Goal: Information Seeking & Learning: Learn about a topic

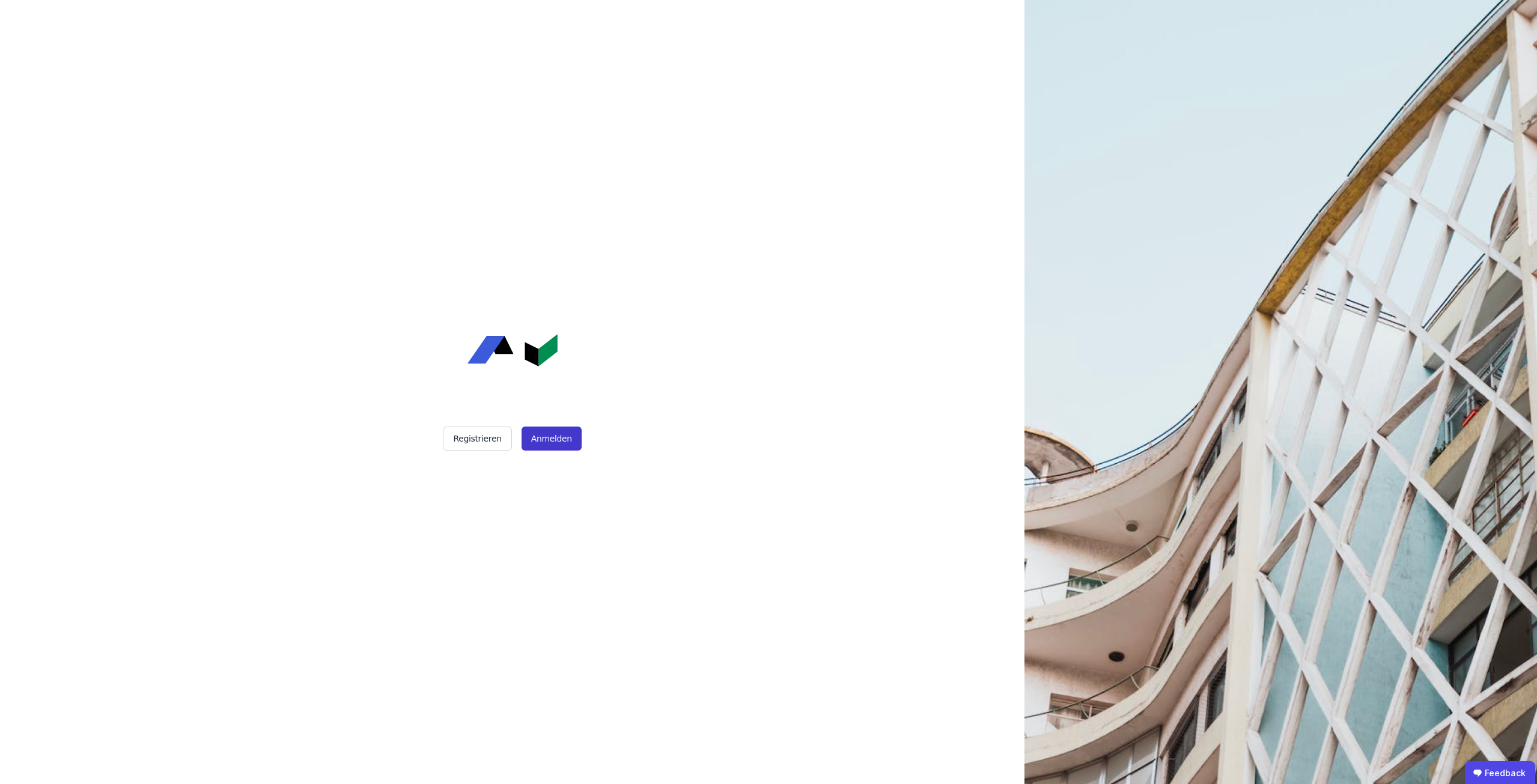
click at [531, 442] on button "Anmelden" at bounding box center [551, 438] width 60 height 24
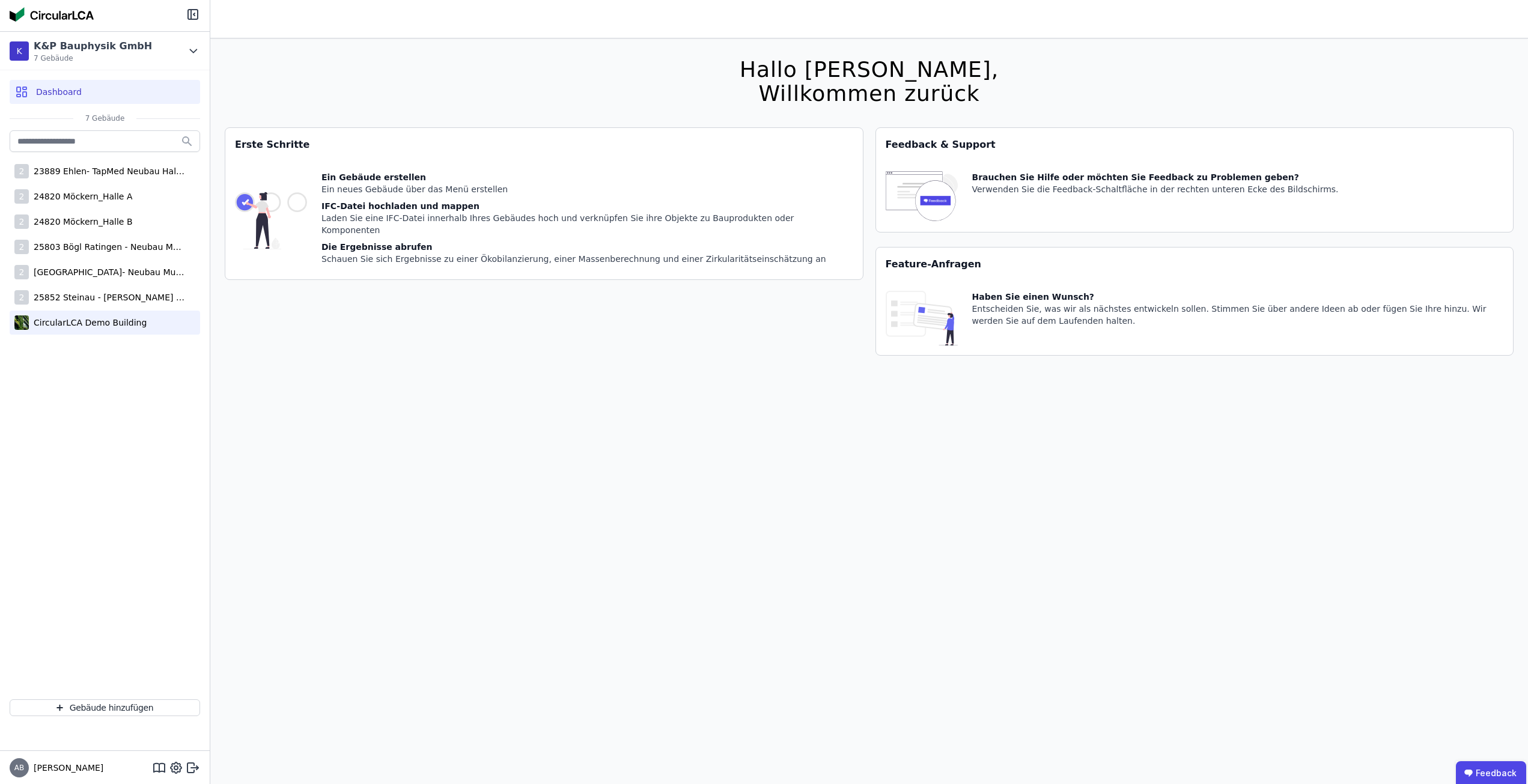
click at [120, 319] on div "CircularLCA Demo Building" at bounding box center [88, 322] width 118 height 12
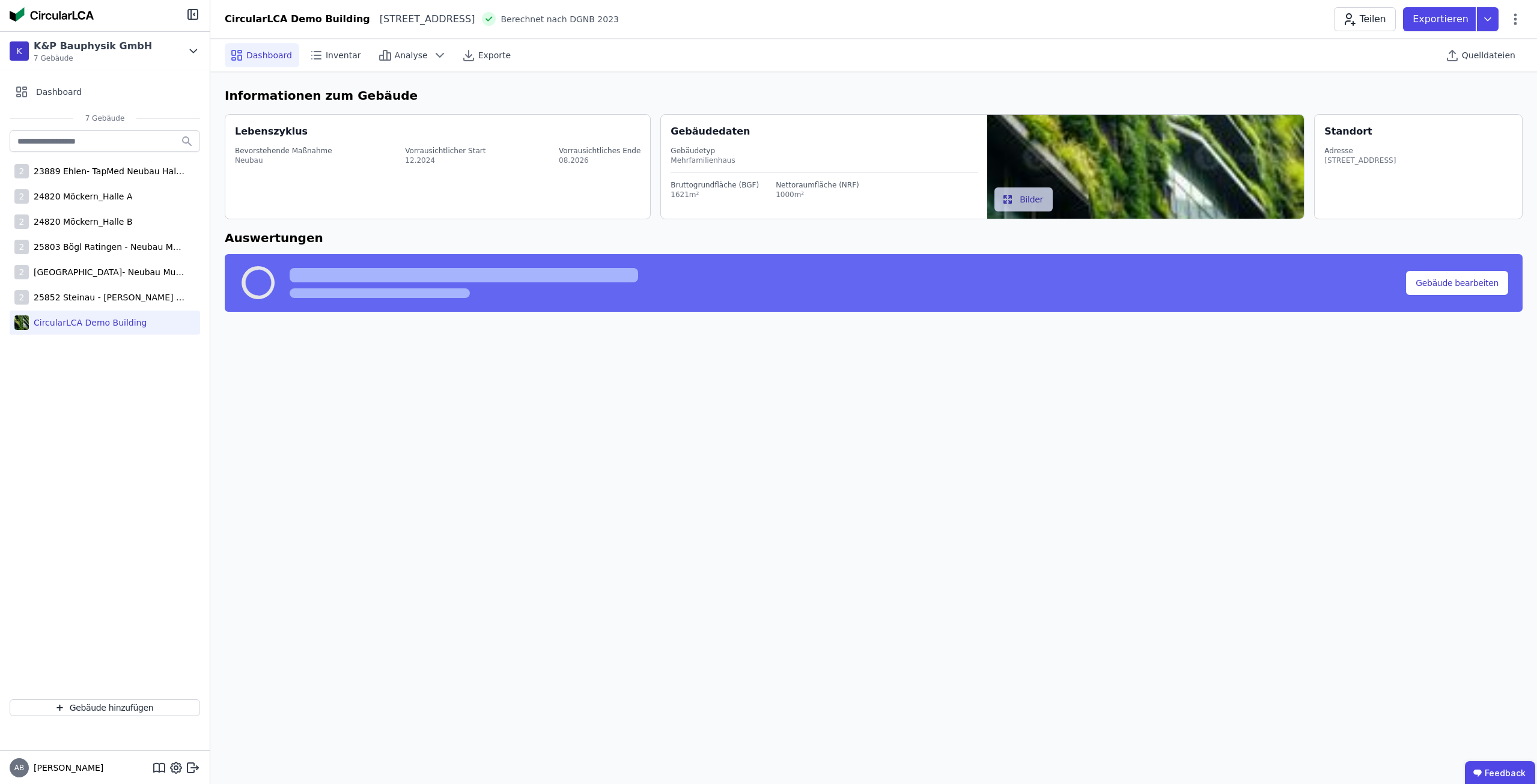
select select "*"
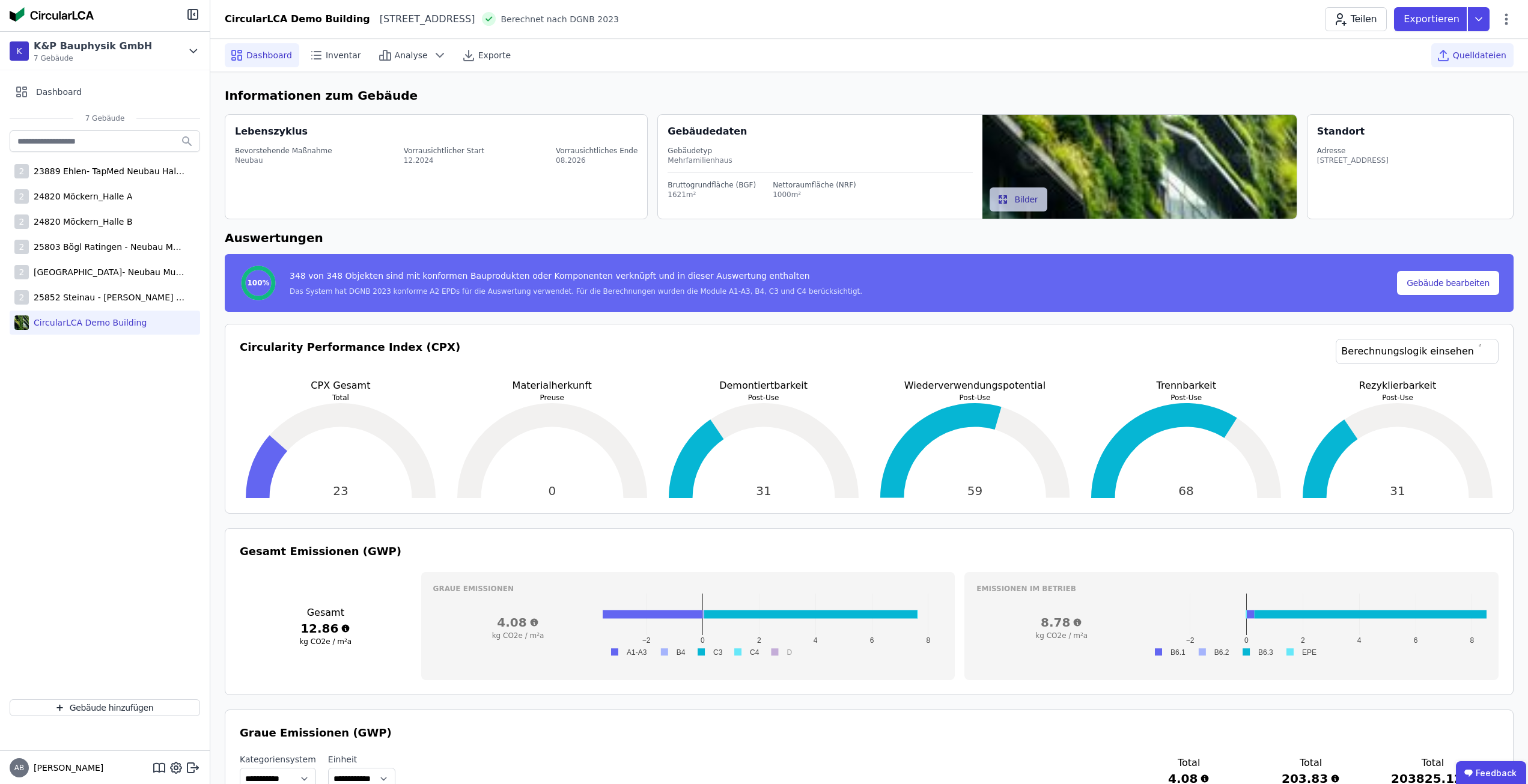
click at [1465, 56] on span "Quelldateien" at bounding box center [1479, 55] width 53 height 12
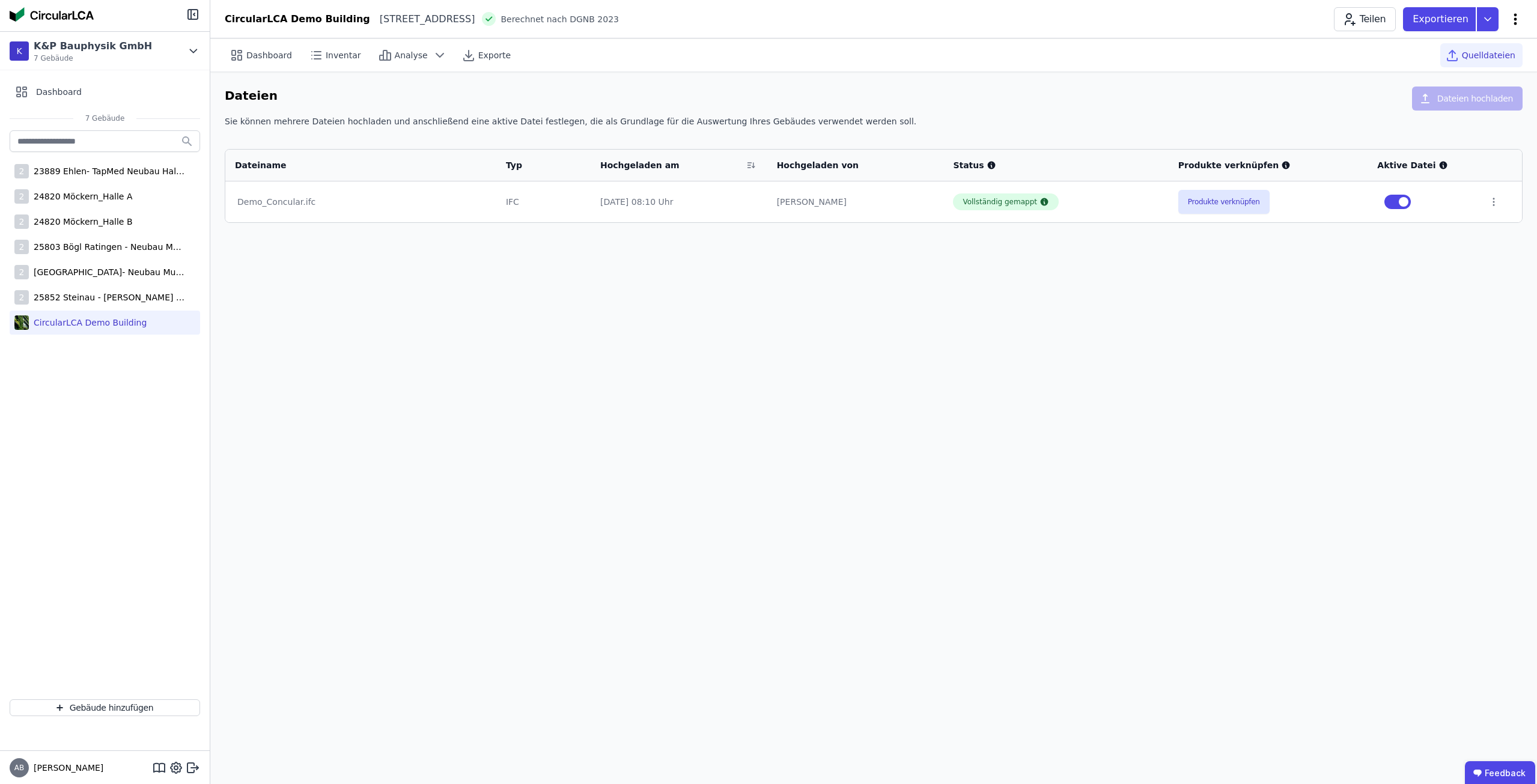
click at [1512, 18] on icon at bounding box center [1515, 19] width 15 height 15
click at [1467, 93] on span "Energie im Betrieb (B6)" at bounding box center [1464, 96] width 97 height 24
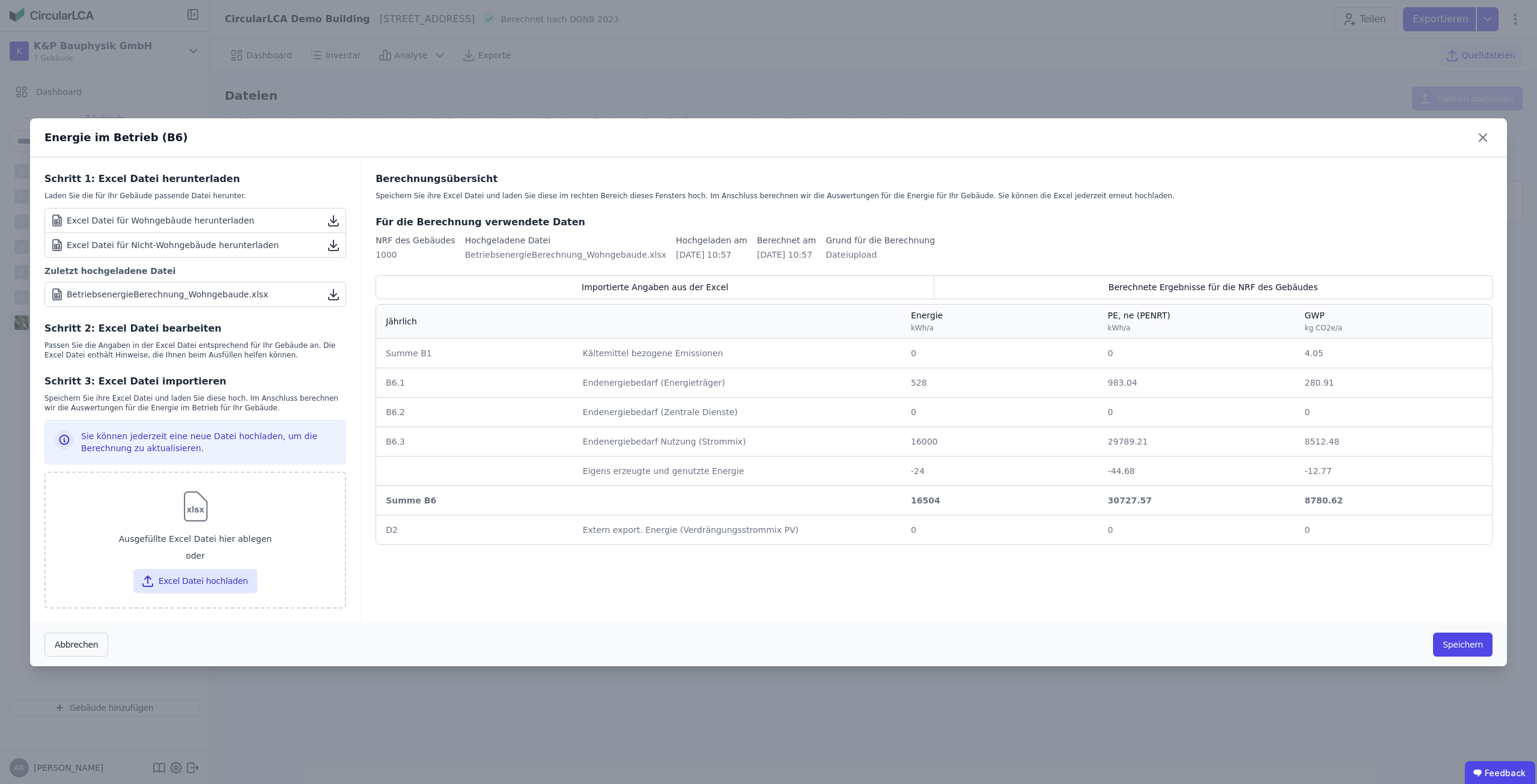
click at [913, 348] on span "0" at bounding box center [914, 353] width 6 height 10
click at [914, 353] on span "0" at bounding box center [914, 353] width 6 height 10
click at [750, 290] on div "Importierte Angaben aus der Excel" at bounding box center [655, 287] width 559 height 24
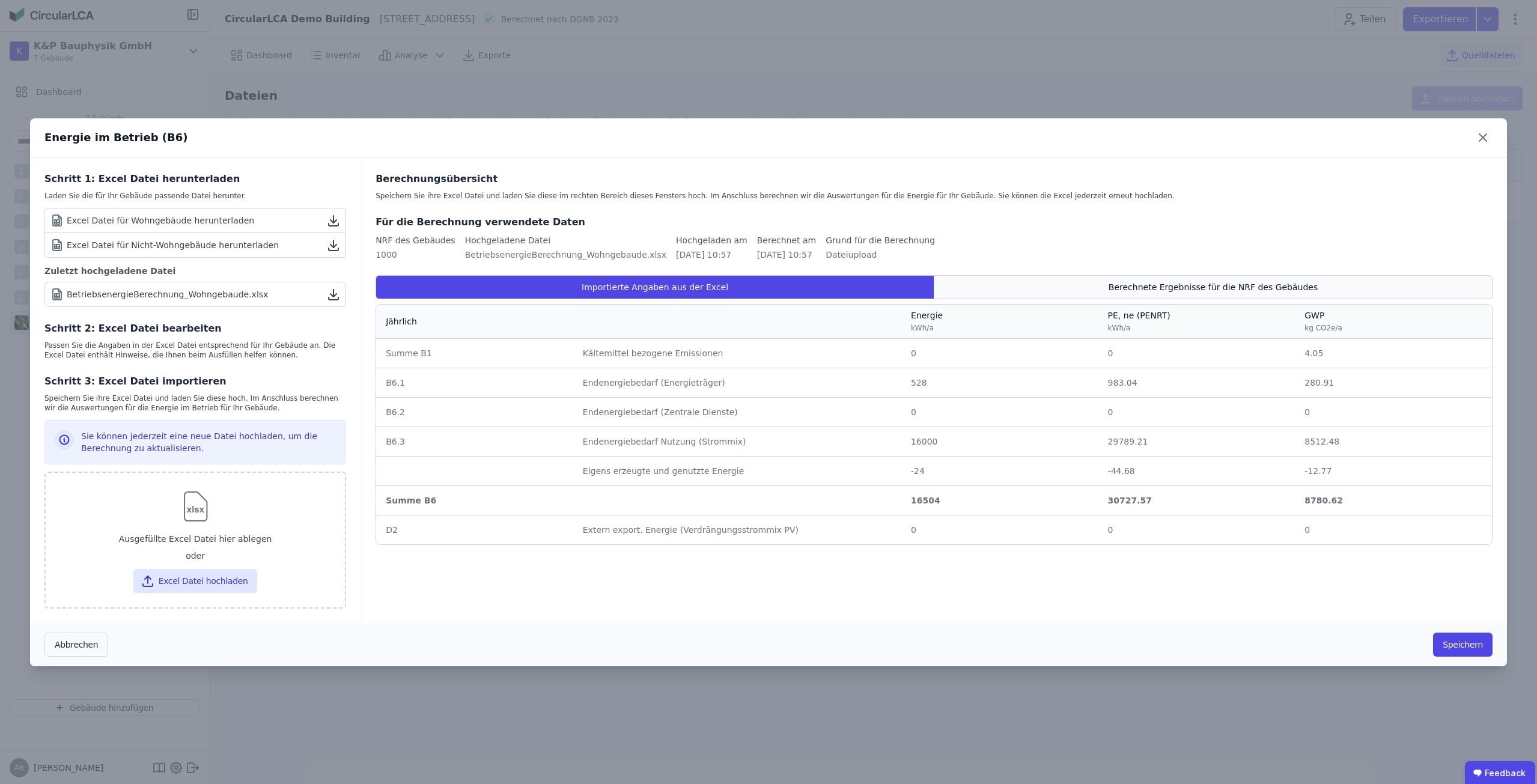
click at [1059, 290] on div "Berechnete Ergebnisse für die NRF des Gebäudes" at bounding box center [1213, 287] width 558 height 24
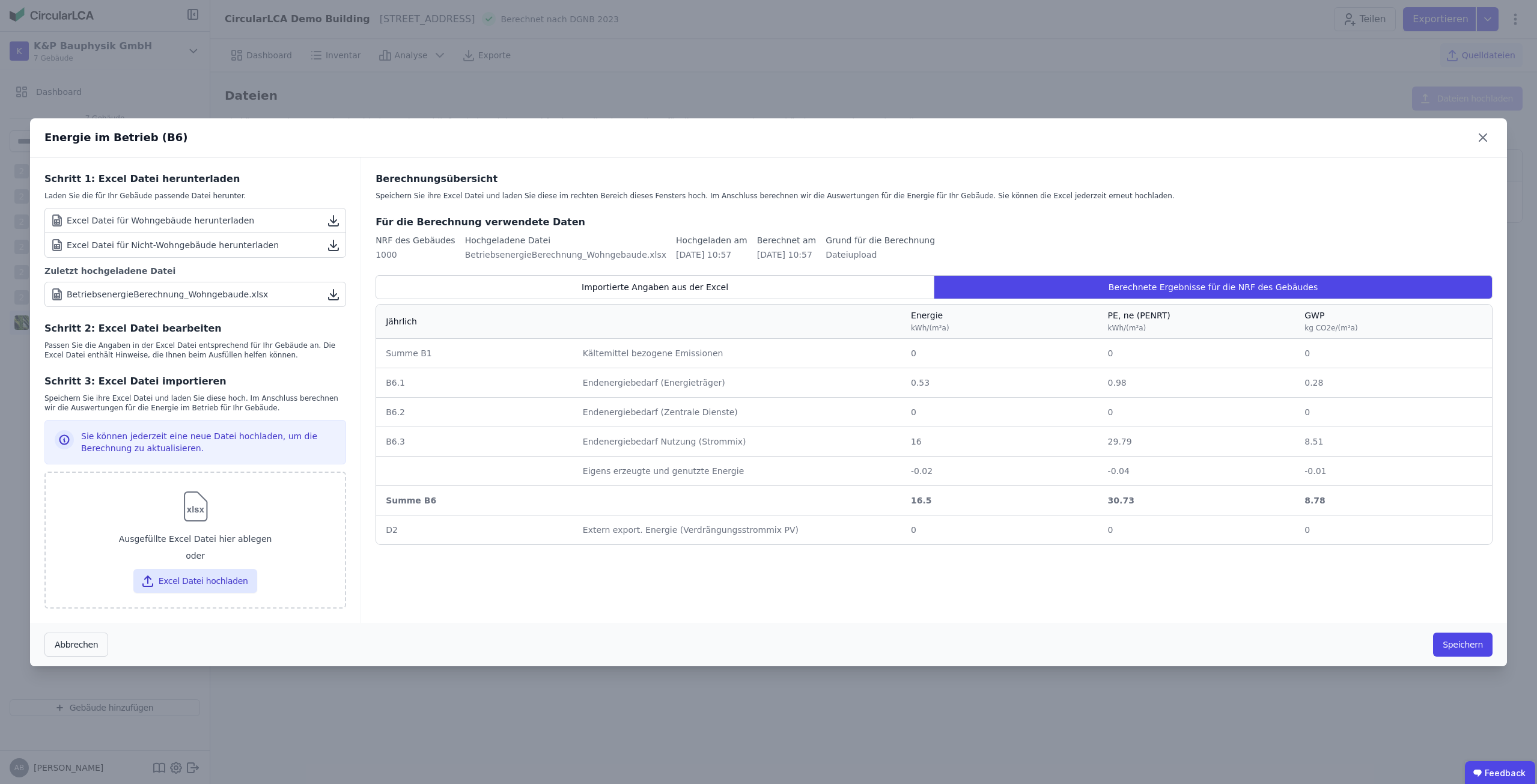
click at [928, 328] on span "kWh/(m²a)" at bounding box center [930, 328] width 39 height 8
click at [903, 352] on td "0 0" at bounding box center [1000, 353] width 197 height 29
click at [915, 352] on span "0" at bounding box center [914, 353] width 6 height 10
click at [834, 525] on td "Extern export. Energie (Verdrängungsstrommix PV) Extern export. Energie (Verdrä…" at bounding box center [737, 529] width 328 height 30
click at [789, 287] on div "Importierte Angaben aus der Excel" at bounding box center [655, 287] width 559 height 24
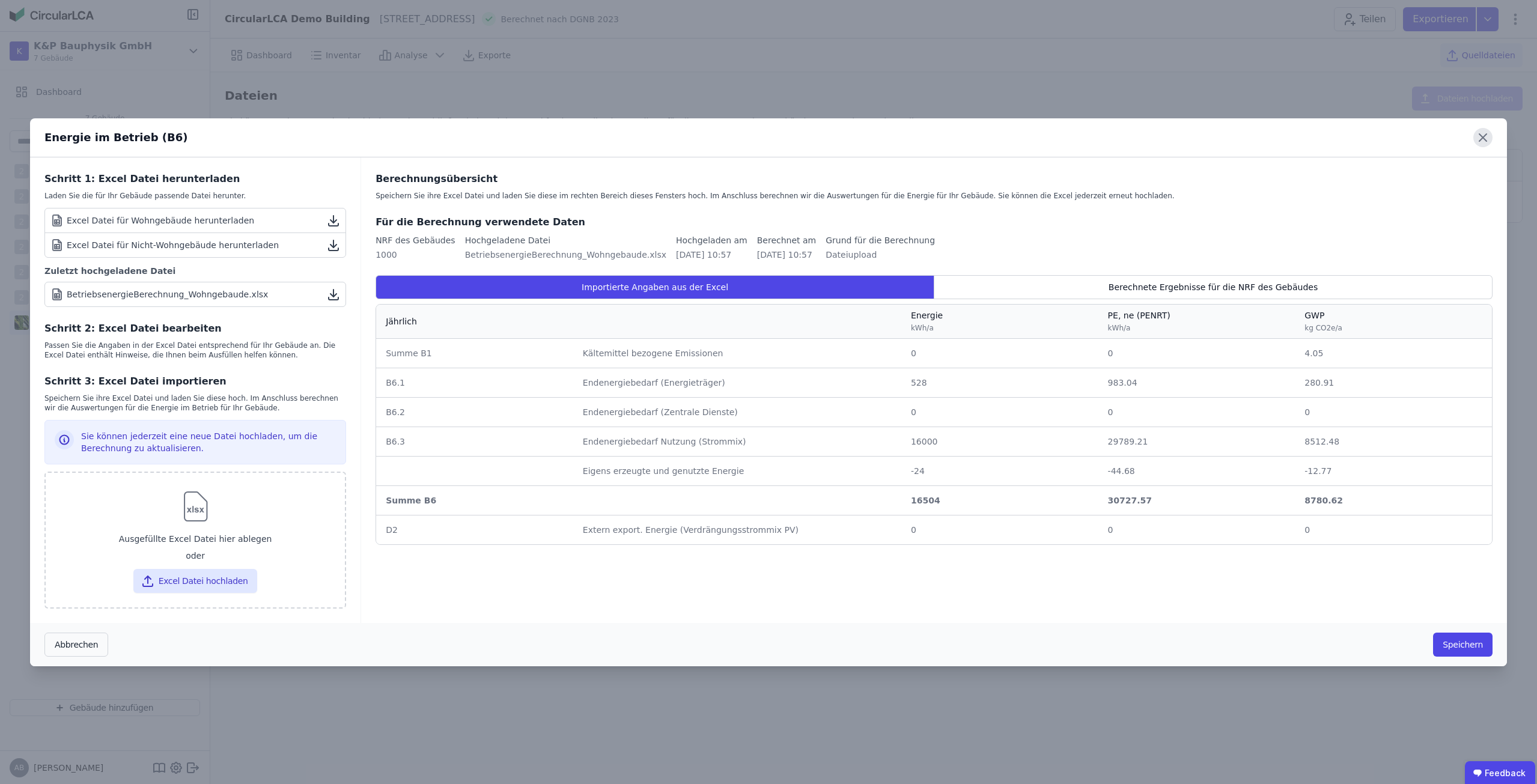
click at [1480, 143] on icon at bounding box center [1483, 138] width 19 height 19
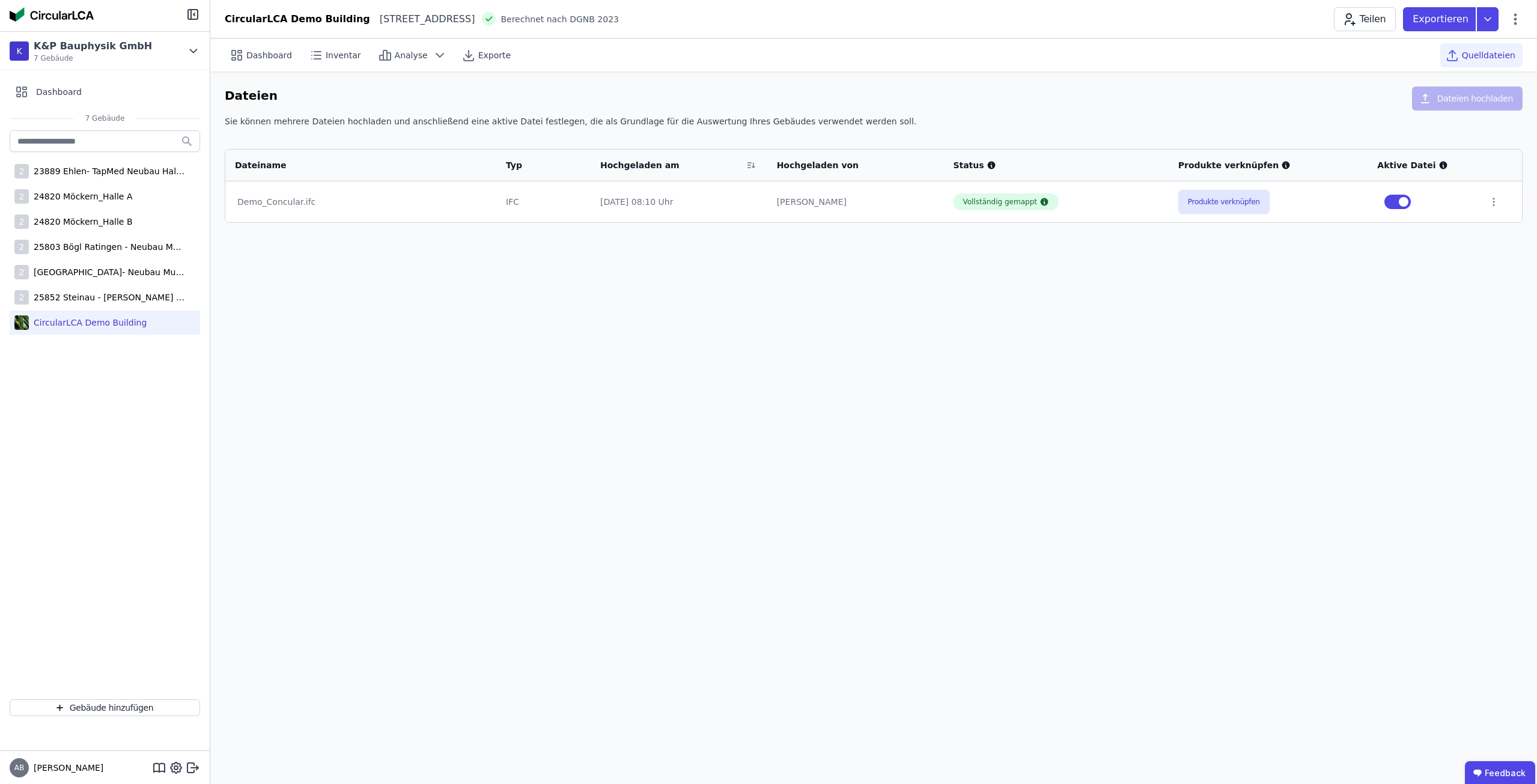
click at [1514, 30] on div "Teilen Exportieren" at bounding box center [1428, 19] width 189 height 24
click at [1516, 11] on div "Teilen Exportieren" at bounding box center [1428, 19] width 189 height 24
click at [1512, 15] on icon at bounding box center [1515, 19] width 15 height 15
click at [1465, 93] on span "Energie im Betrieb (B6)" at bounding box center [1464, 96] width 97 height 24
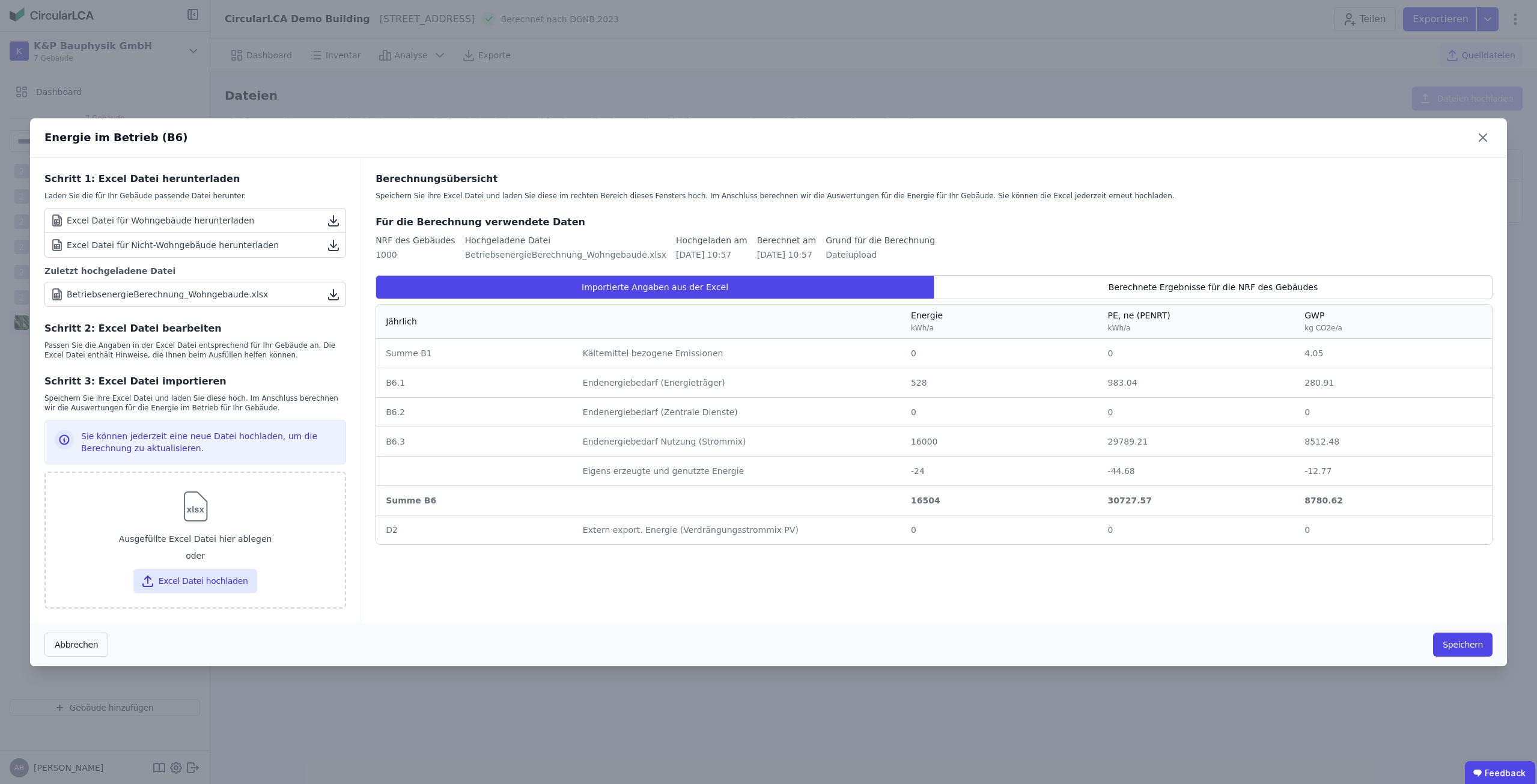
click at [216, 215] on div "Excel Datei für Wohngebäude herunterladen" at bounding box center [151, 220] width 204 height 15
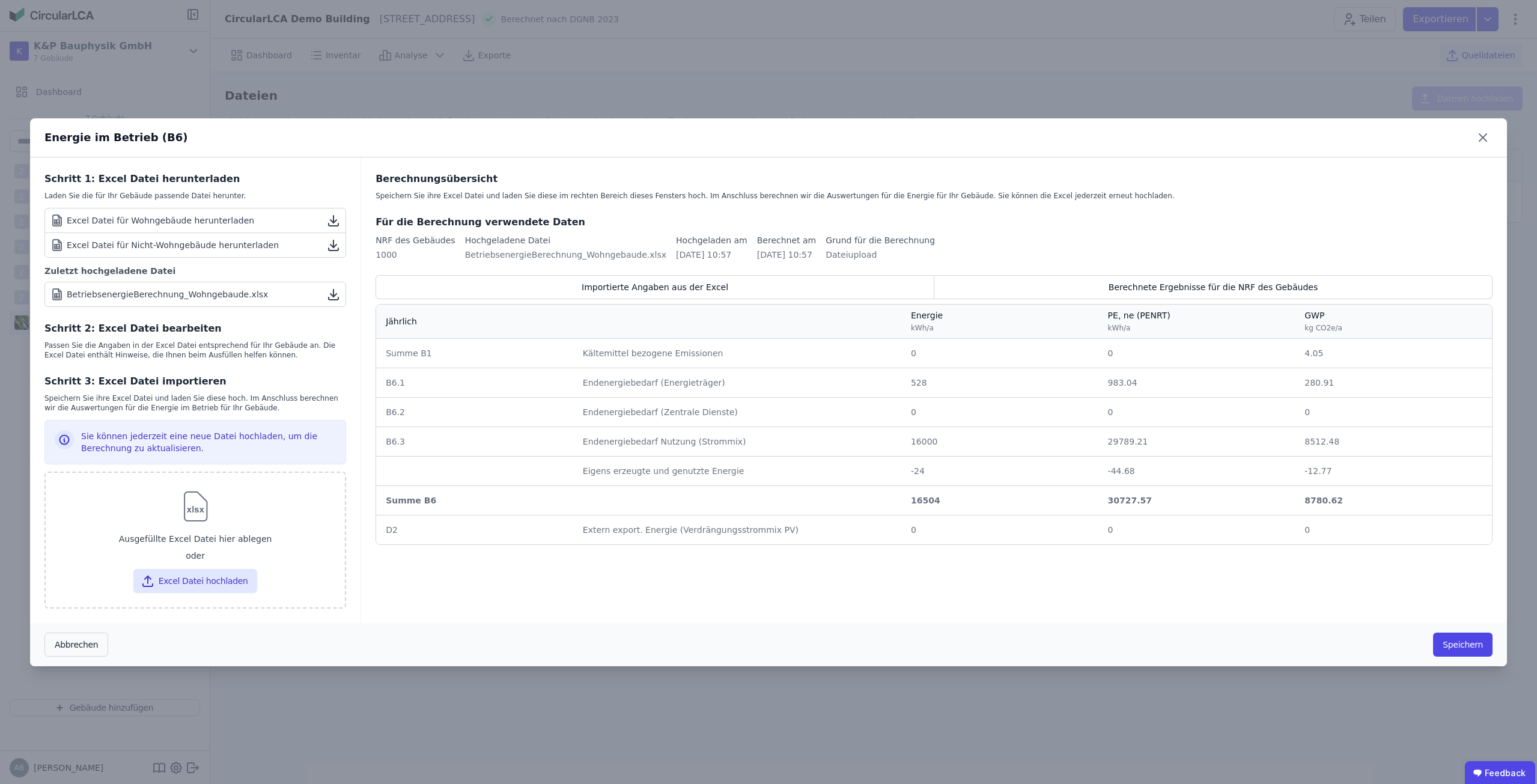
click at [268, 249] on link "Excel Datei für Nicht-Wohngebäude herunterladen" at bounding box center [195, 245] width 300 height 24
click at [1480, 144] on icon at bounding box center [1483, 138] width 19 height 19
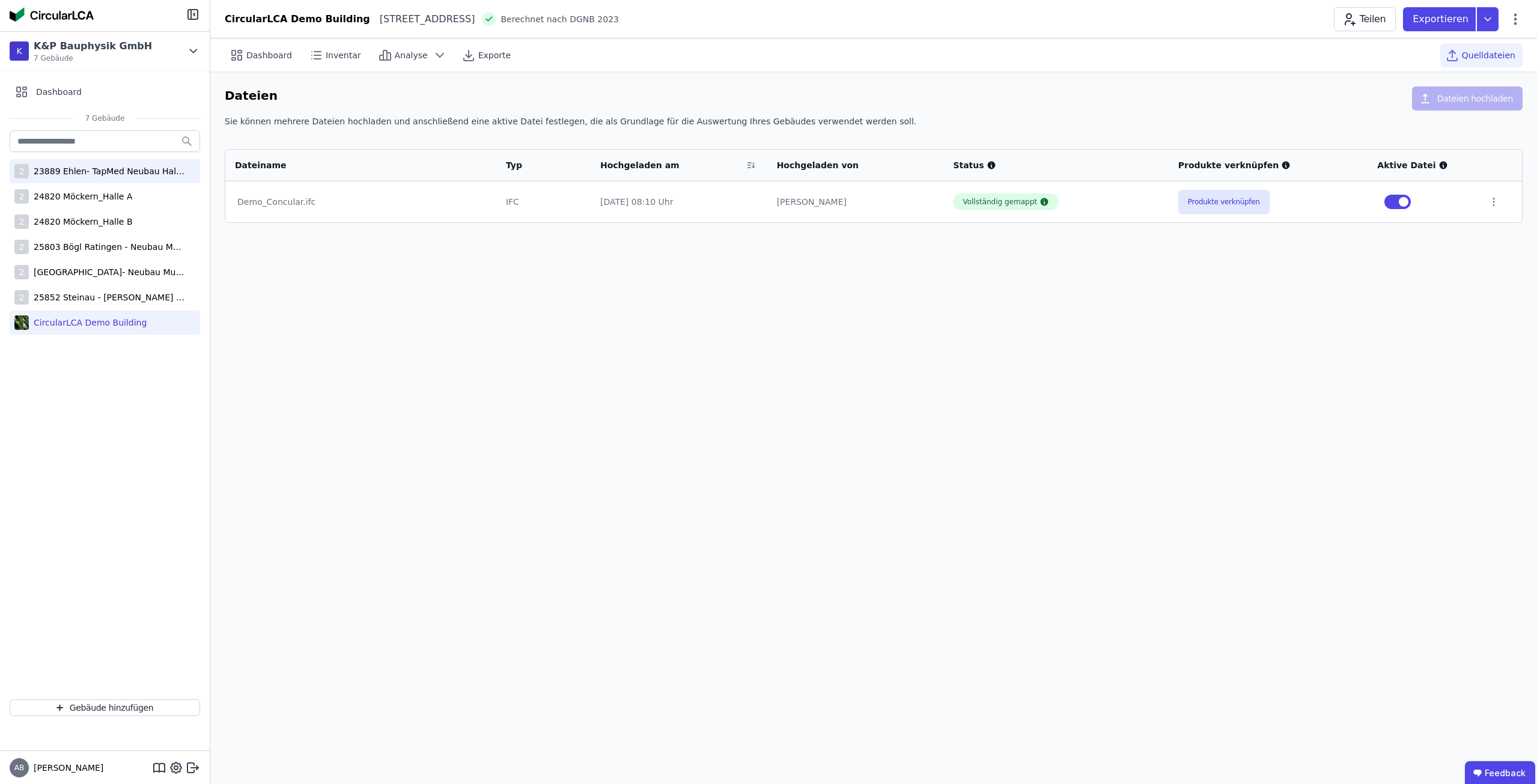
click at [86, 169] on div "23889 Ehlen- TapMed Neubau Halle 2" at bounding box center [107, 171] width 156 height 12
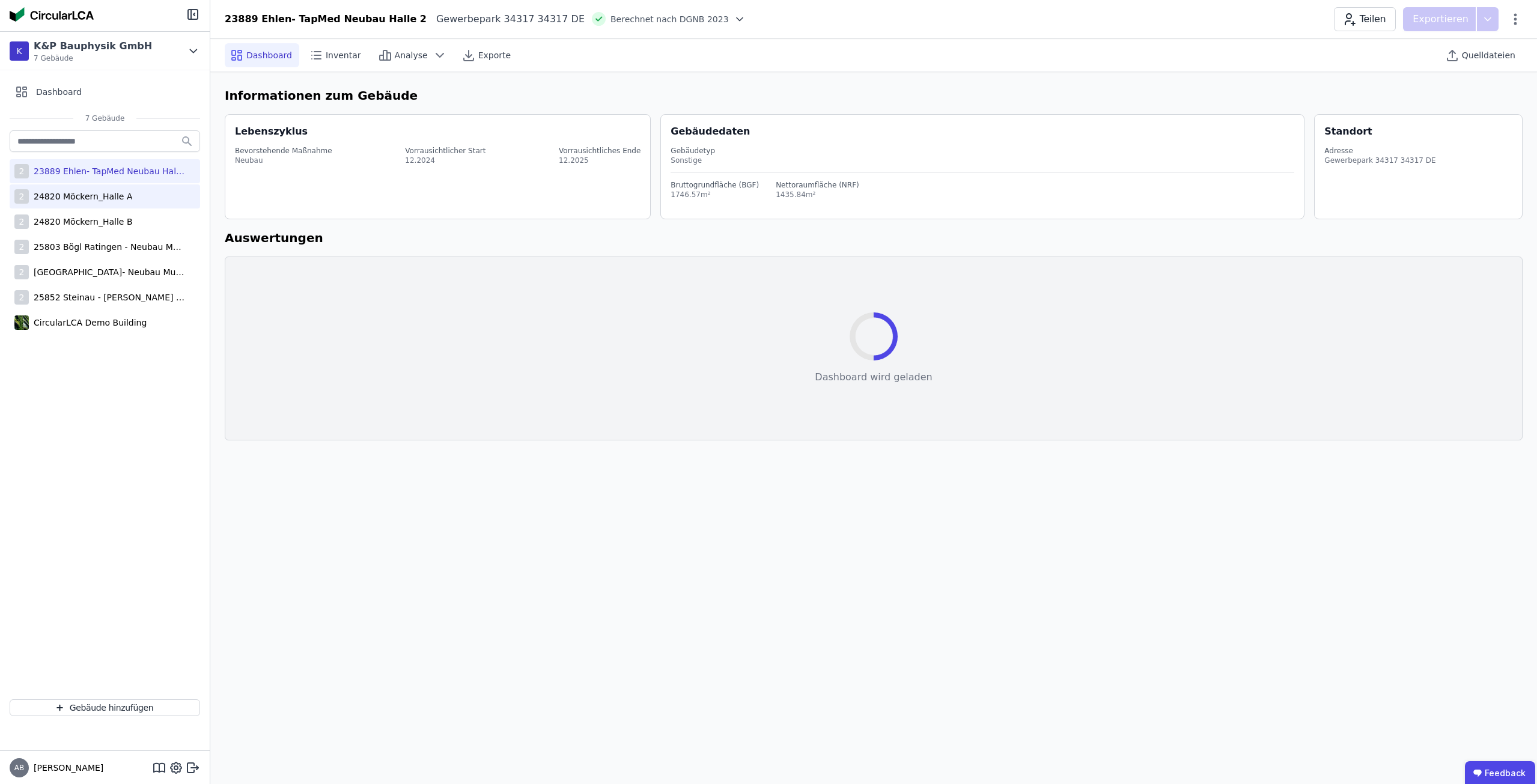
select select "*"
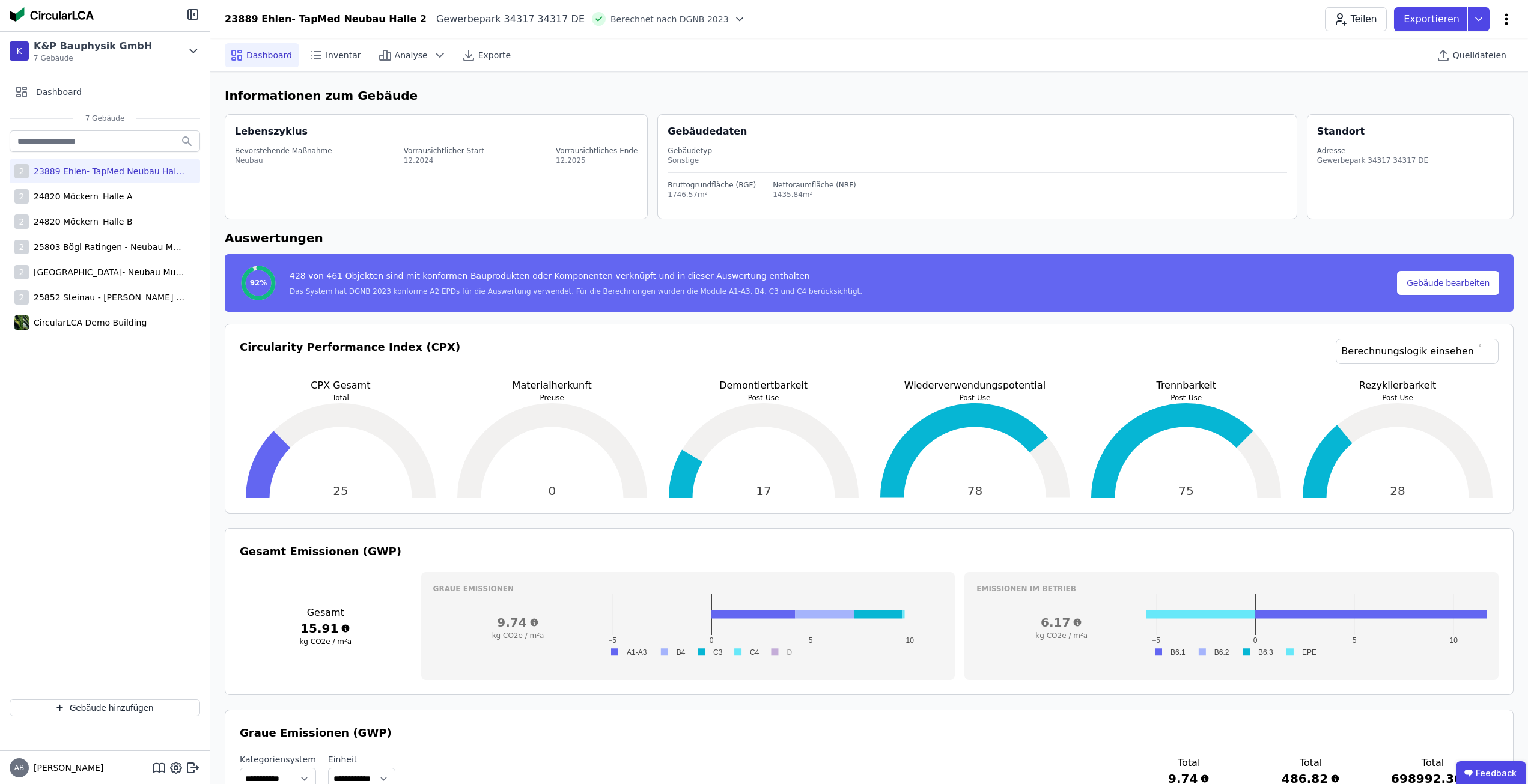
click at [1512, 22] on icon at bounding box center [1506, 19] width 15 height 15
click at [1447, 89] on span "Energie im Betrieb (B6)" at bounding box center [1455, 96] width 97 height 24
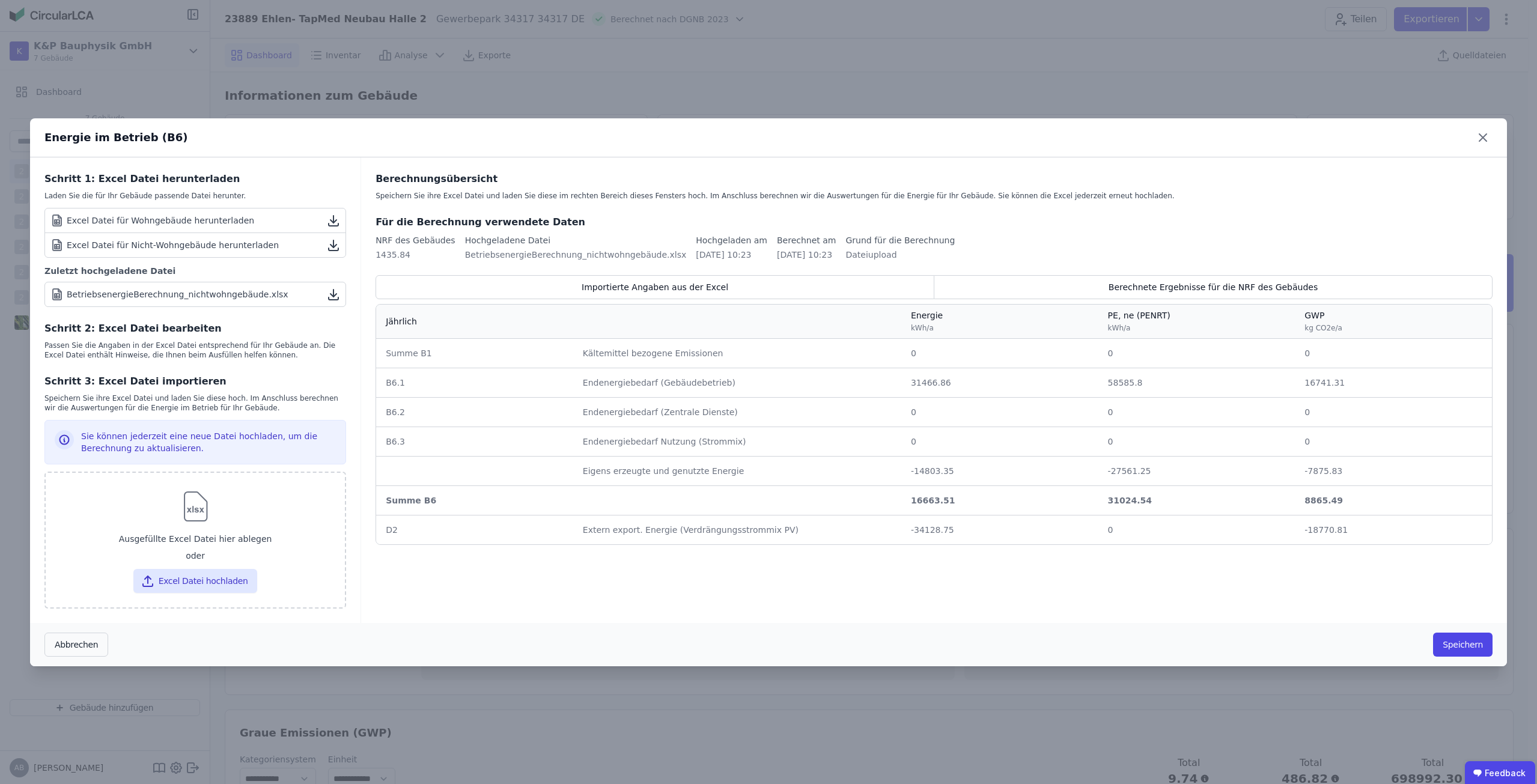
click at [134, 208] on link "Excel Datei für Wohngebäude herunterladen" at bounding box center [195, 221] width 300 height 25
click at [212, 239] on div "Excel Datei für Nicht-Wohngebäude herunterladen" at bounding box center [164, 245] width 229 height 15
click at [1482, 140] on icon at bounding box center [1483, 138] width 19 height 19
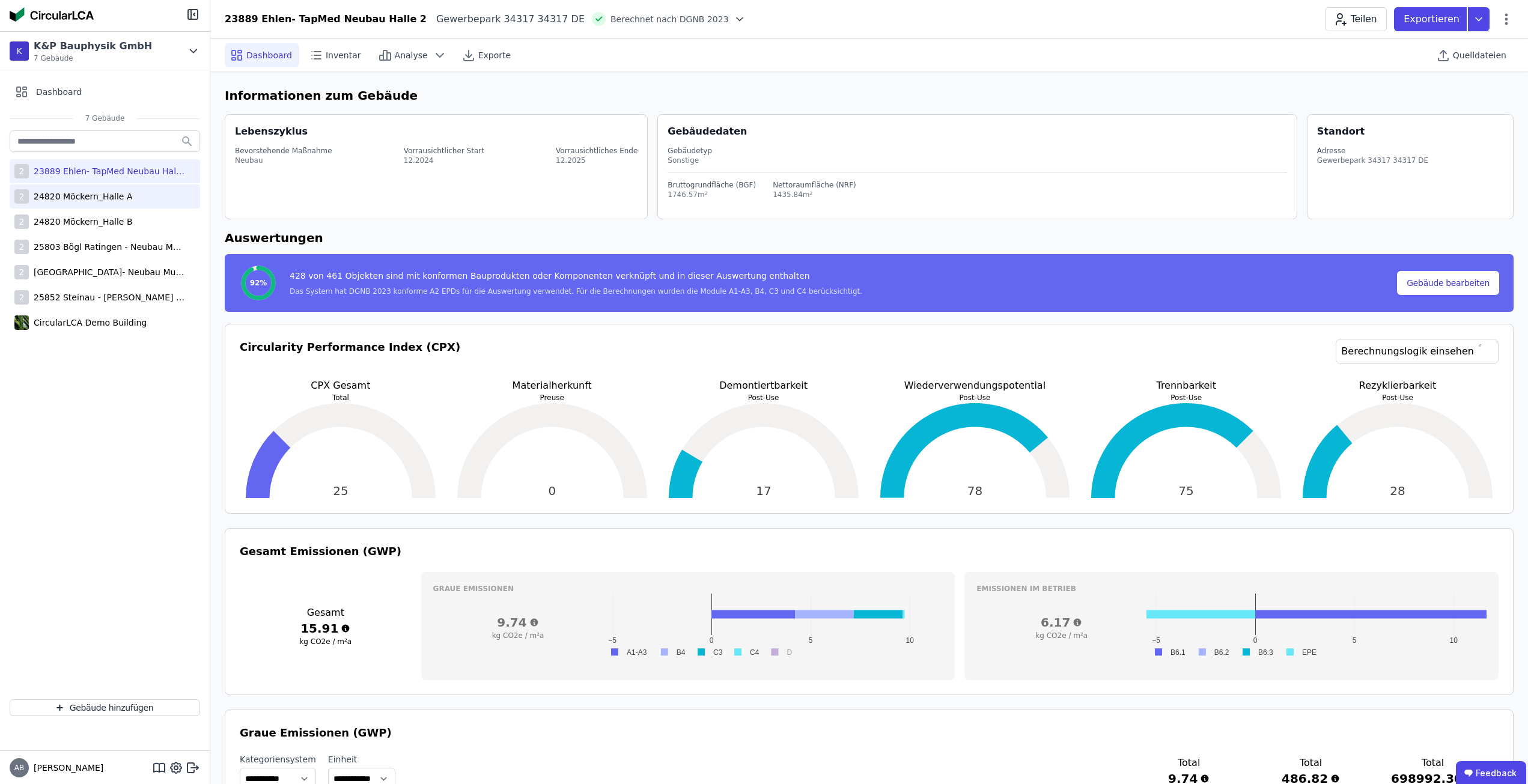
click at [75, 201] on div "24820 Möckern_Halle A" at bounding box center [80, 196] width 103 height 12
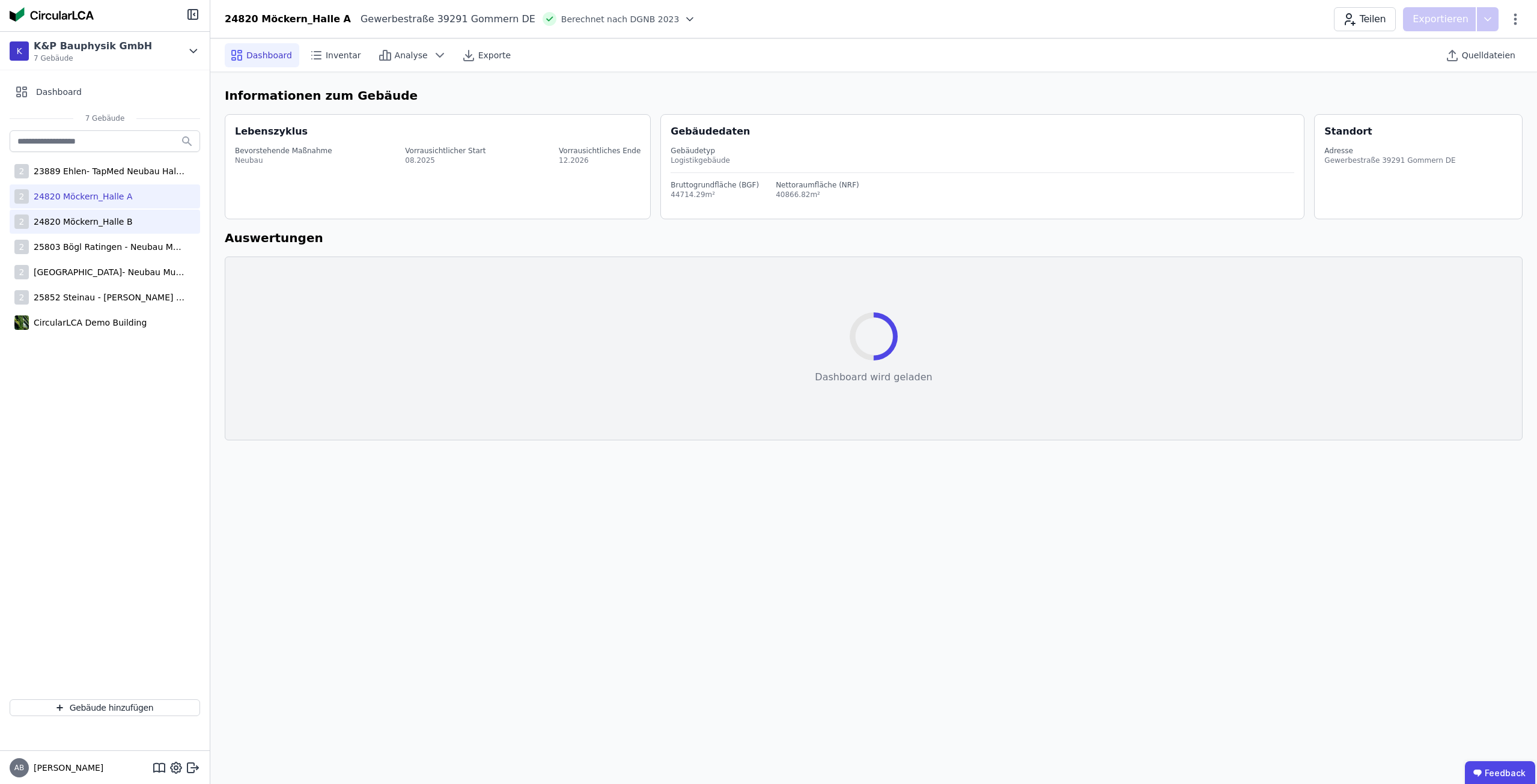
click at [75, 217] on div "24820 Möckern_Halle B" at bounding box center [81, 221] width 104 height 12
click at [77, 198] on div "24820 Möckern_Halle A" at bounding box center [80, 196] width 103 height 12
select select "*"
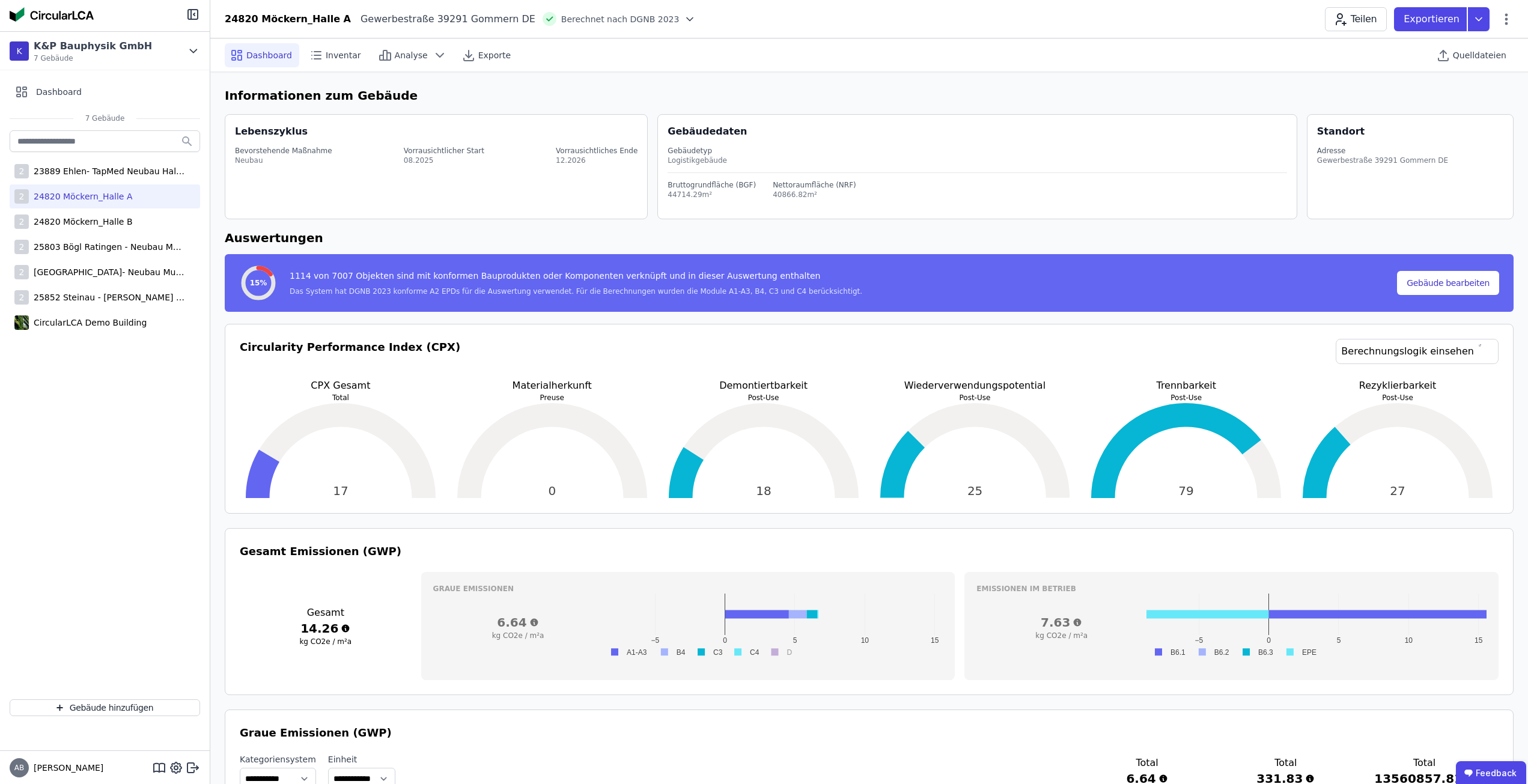
click at [684, 16] on icon at bounding box center [690, 19] width 12 height 12
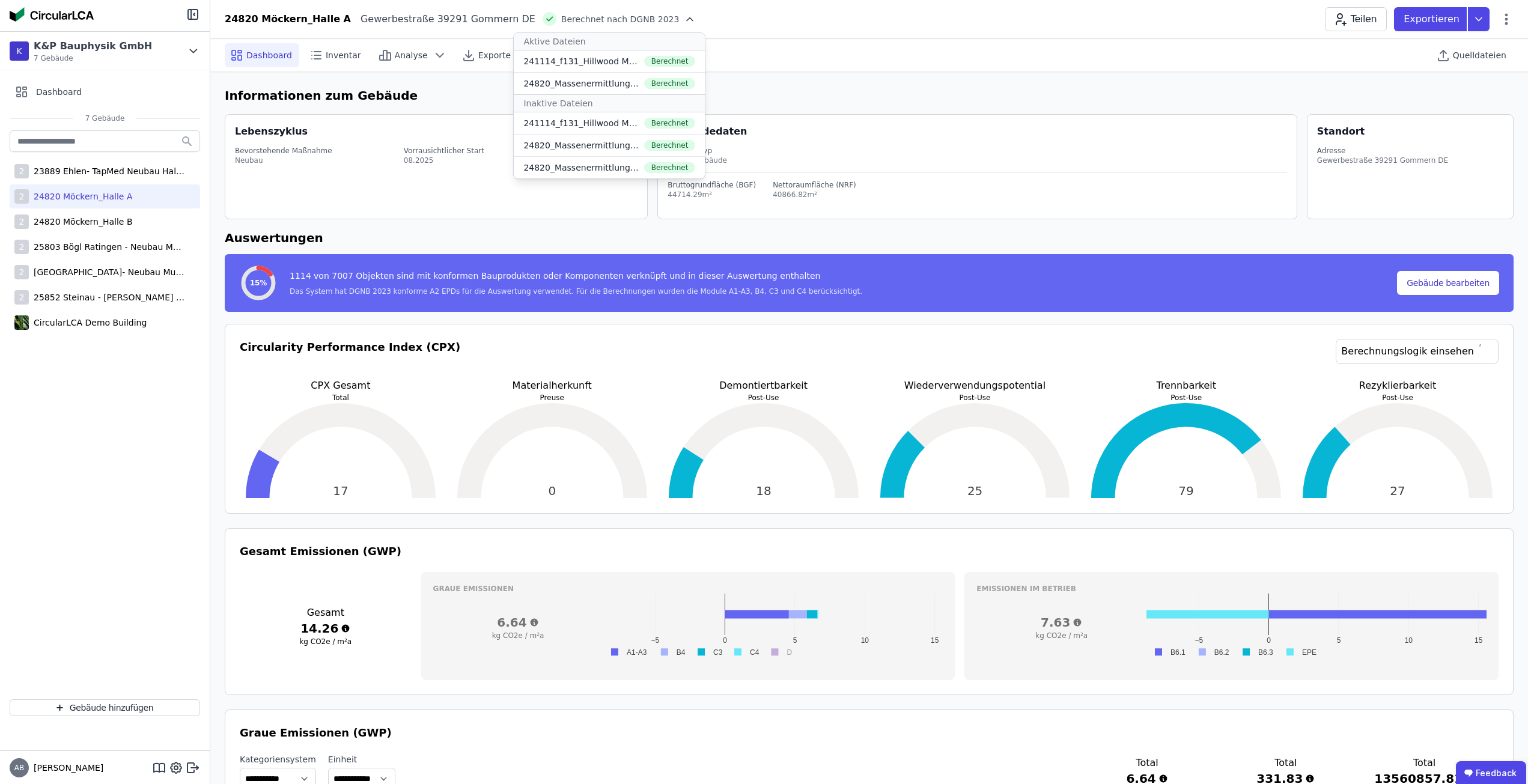
click at [684, 16] on icon at bounding box center [690, 19] width 12 height 12
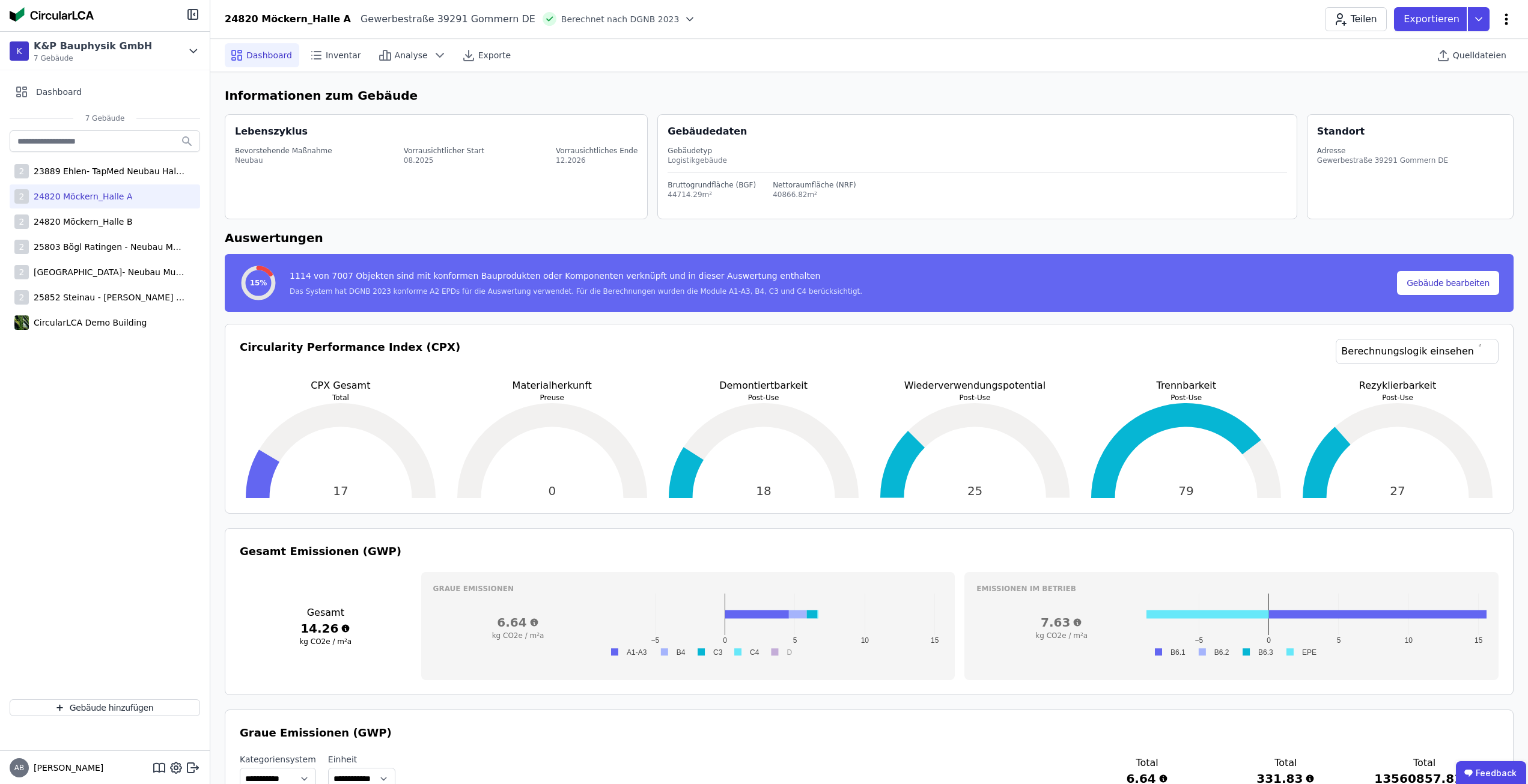
click at [1501, 19] on icon at bounding box center [1506, 19] width 15 height 15
click at [1474, 91] on span "Energie im Betrieb (B6)" at bounding box center [1455, 96] width 97 height 24
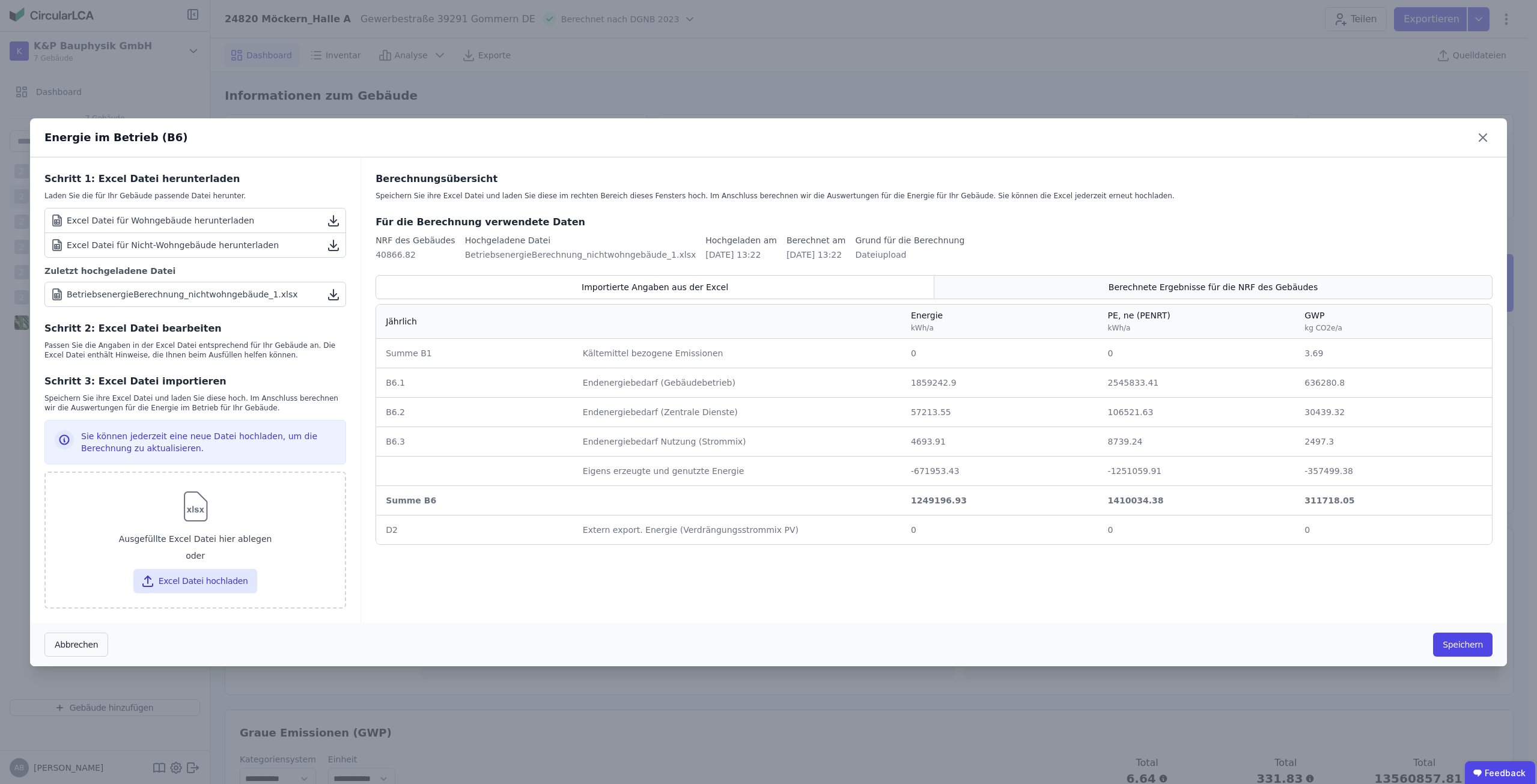
click at [1027, 275] on div "Berechnete Ergebnisse für die NRF des Gebäudes" at bounding box center [1213, 287] width 558 height 24
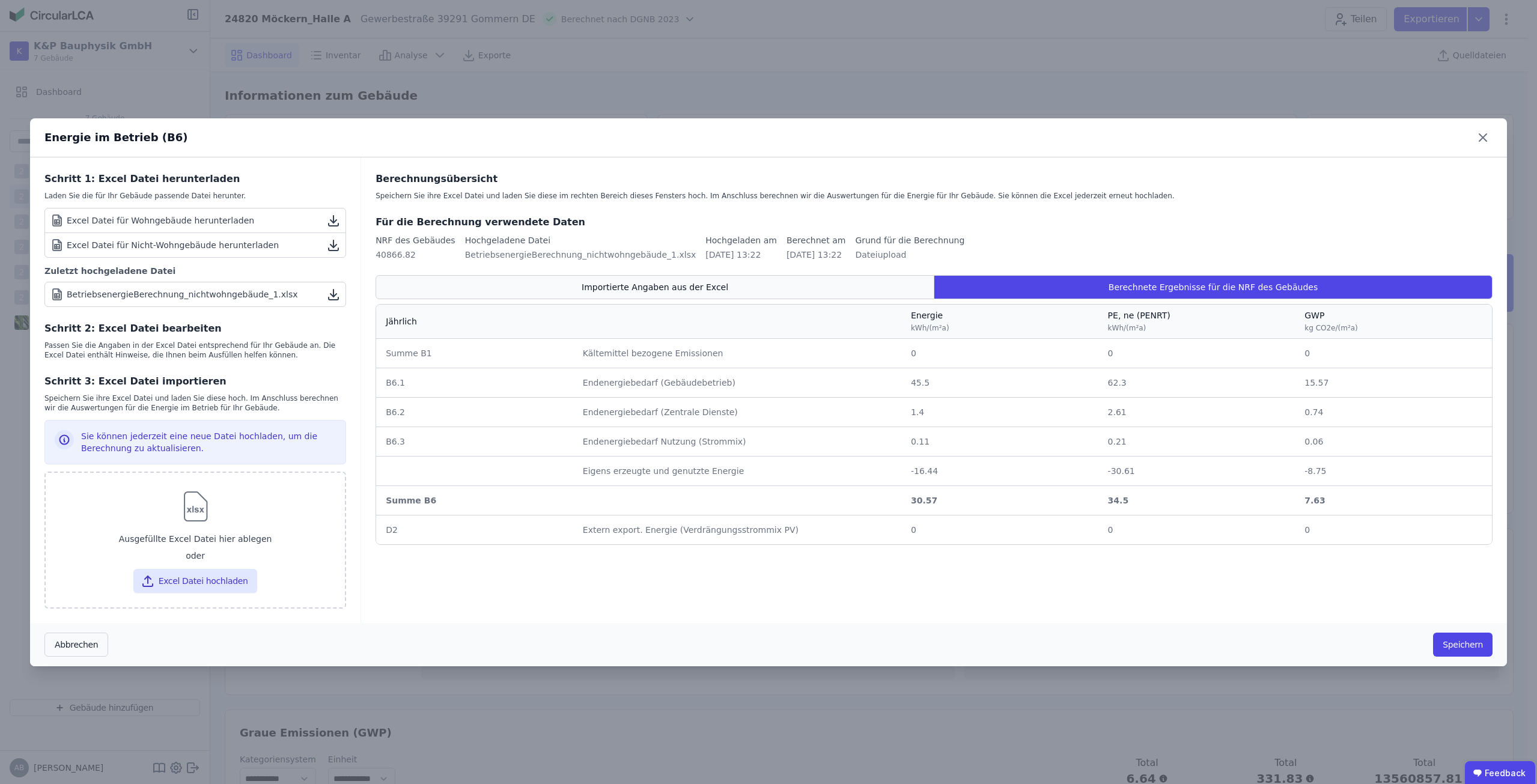
click at [894, 277] on div "Importierte Angaben aus der Excel" at bounding box center [655, 287] width 559 height 24
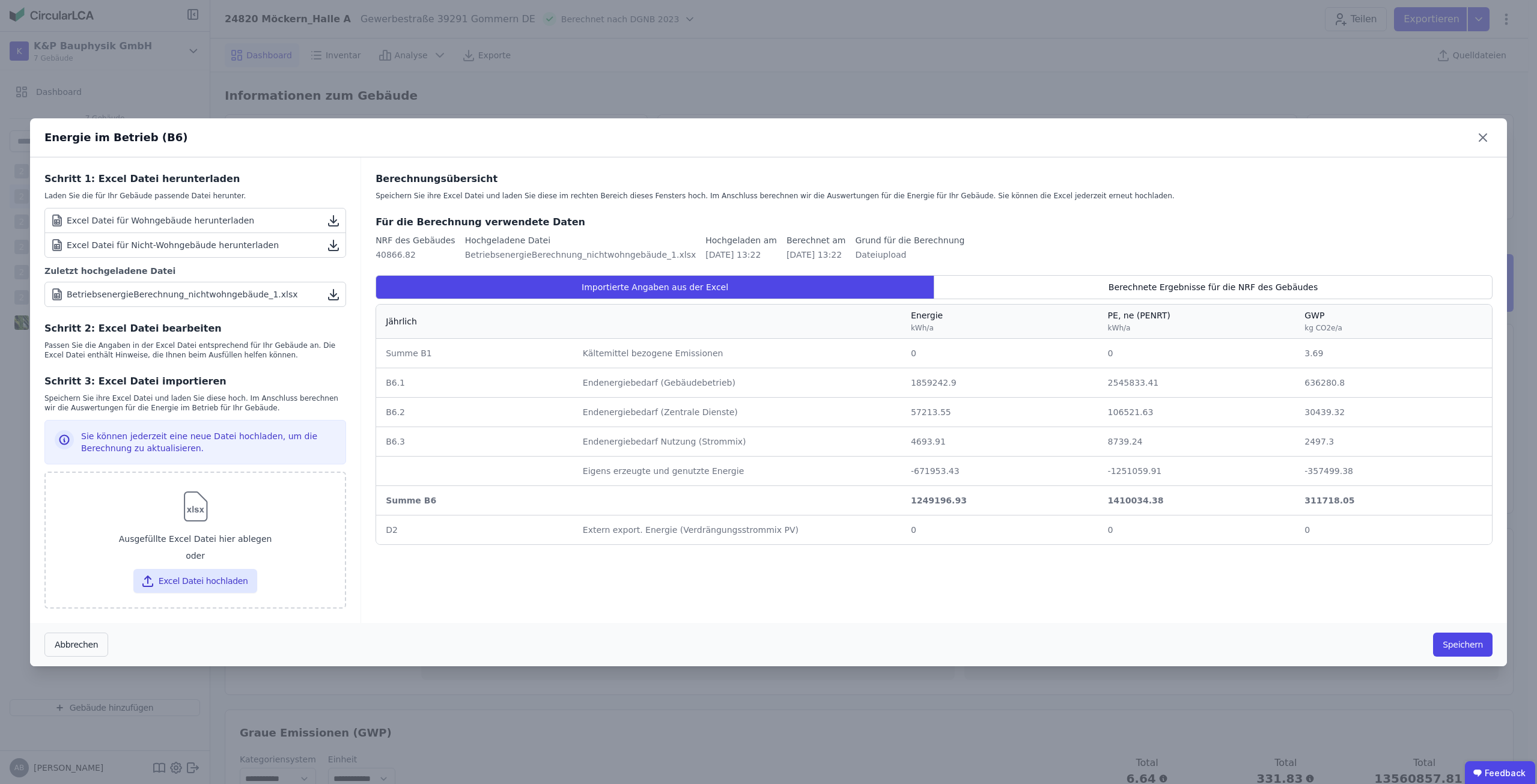
click at [643, 415] on span "Endenergiebedarf (Zentrale Dienste)" at bounding box center [661, 412] width 155 height 10
click at [944, 400] on td "57213.55 57213.55" at bounding box center [1000, 411] width 197 height 30
click at [1087, 398] on td "57213.55 57213.55" at bounding box center [1000, 411] width 197 height 30
click at [1161, 271] on div "Berechnungsübersicht Speichern Sie ihre Excel Datei und laden Sie diese im rech…" at bounding box center [934, 390] width 1146 height 465
click at [1482, 135] on icon at bounding box center [1483, 138] width 19 height 19
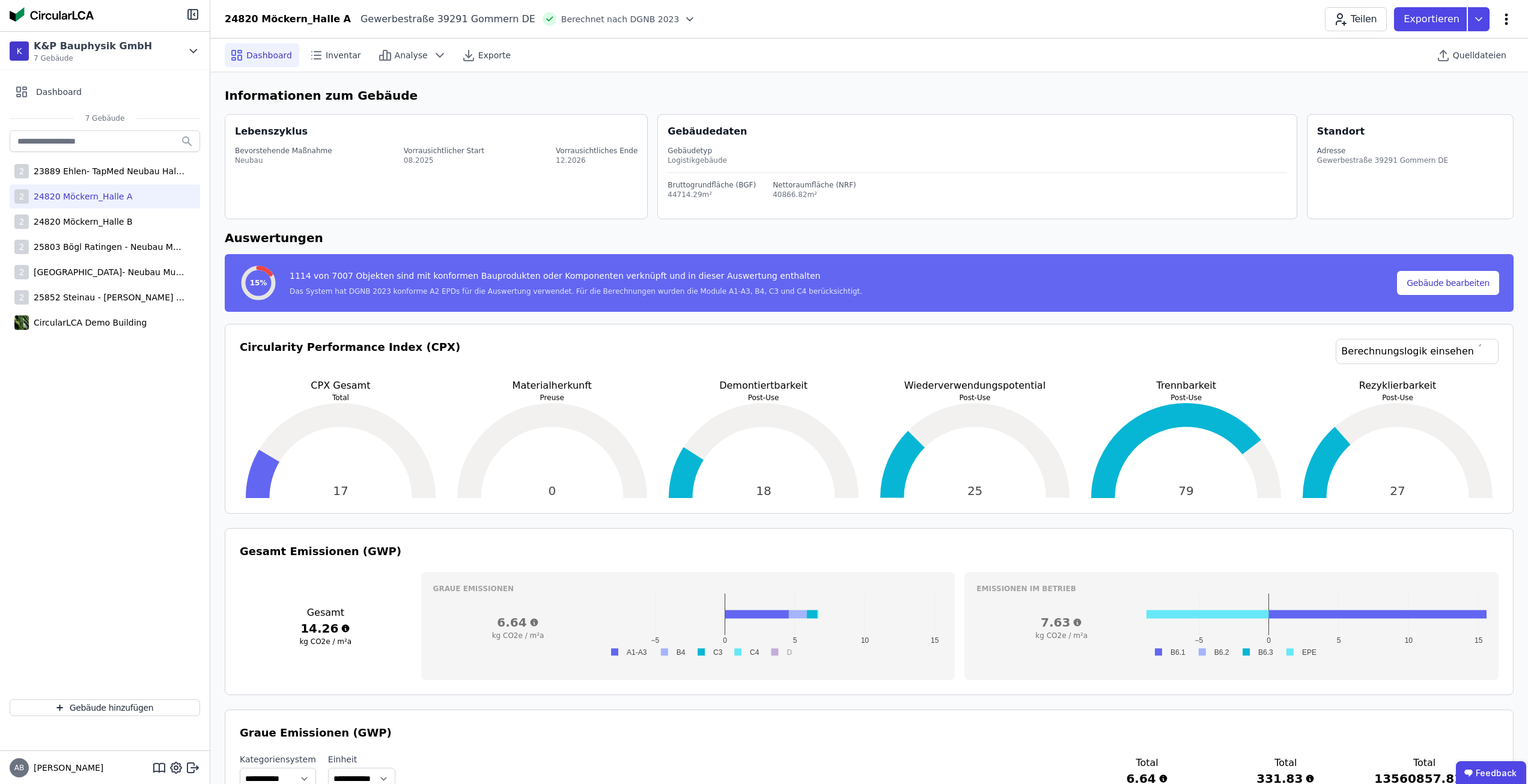
click at [1503, 21] on icon at bounding box center [1506, 19] width 15 height 15
click at [196, 48] on icon at bounding box center [193, 50] width 13 height 15
click at [194, 48] on icon at bounding box center [193, 50] width 13 height 15
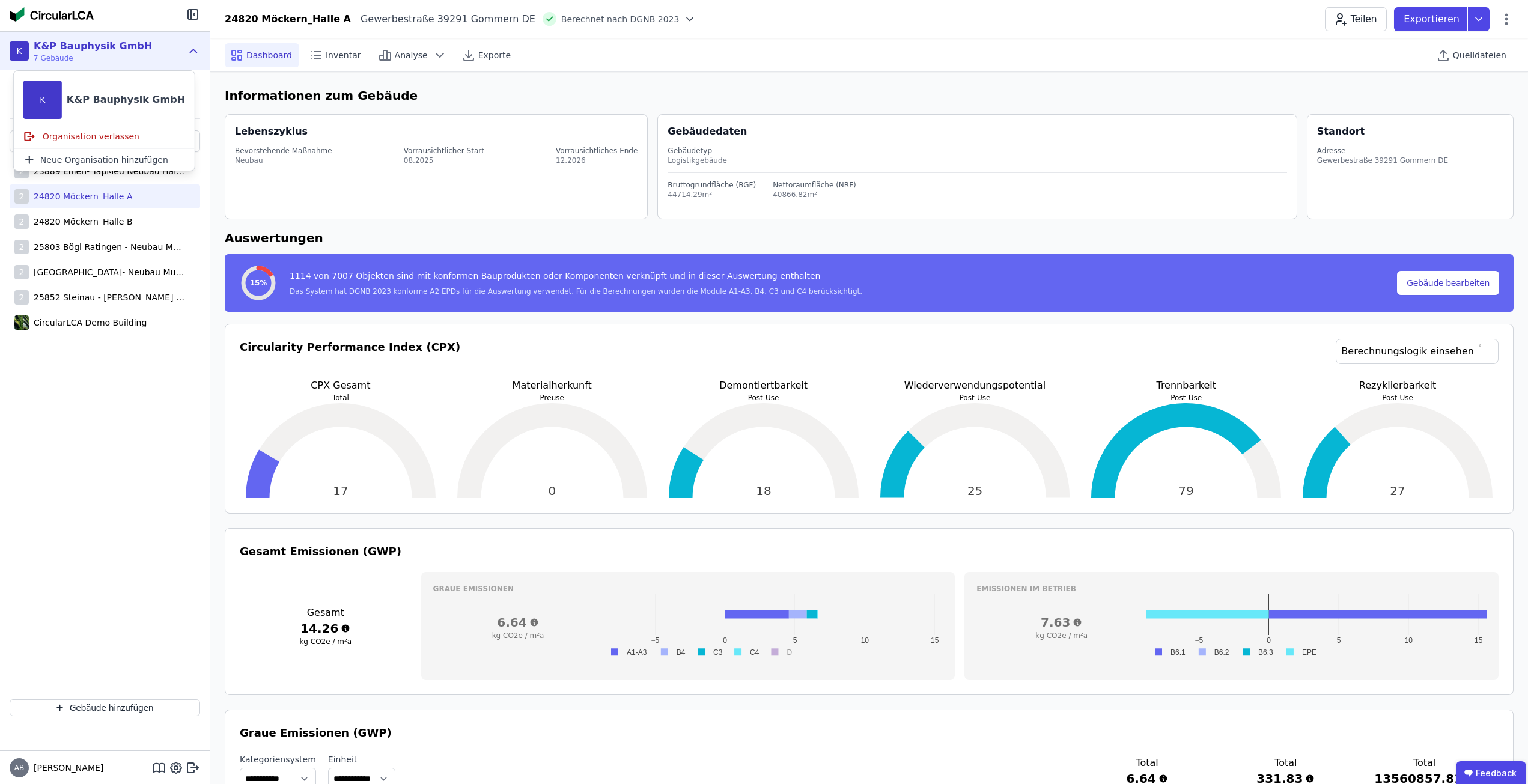
click at [50, 100] on div "K" at bounding box center [43, 100] width 39 height 39
click at [75, 96] on div "K&P Bauphysik GmbH" at bounding box center [125, 100] width 118 height 15
click at [95, 96] on div "K&P Bauphysik GmbH" at bounding box center [125, 100] width 118 height 15
click at [198, 47] on icon at bounding box center [193, 50] width 13 height 15
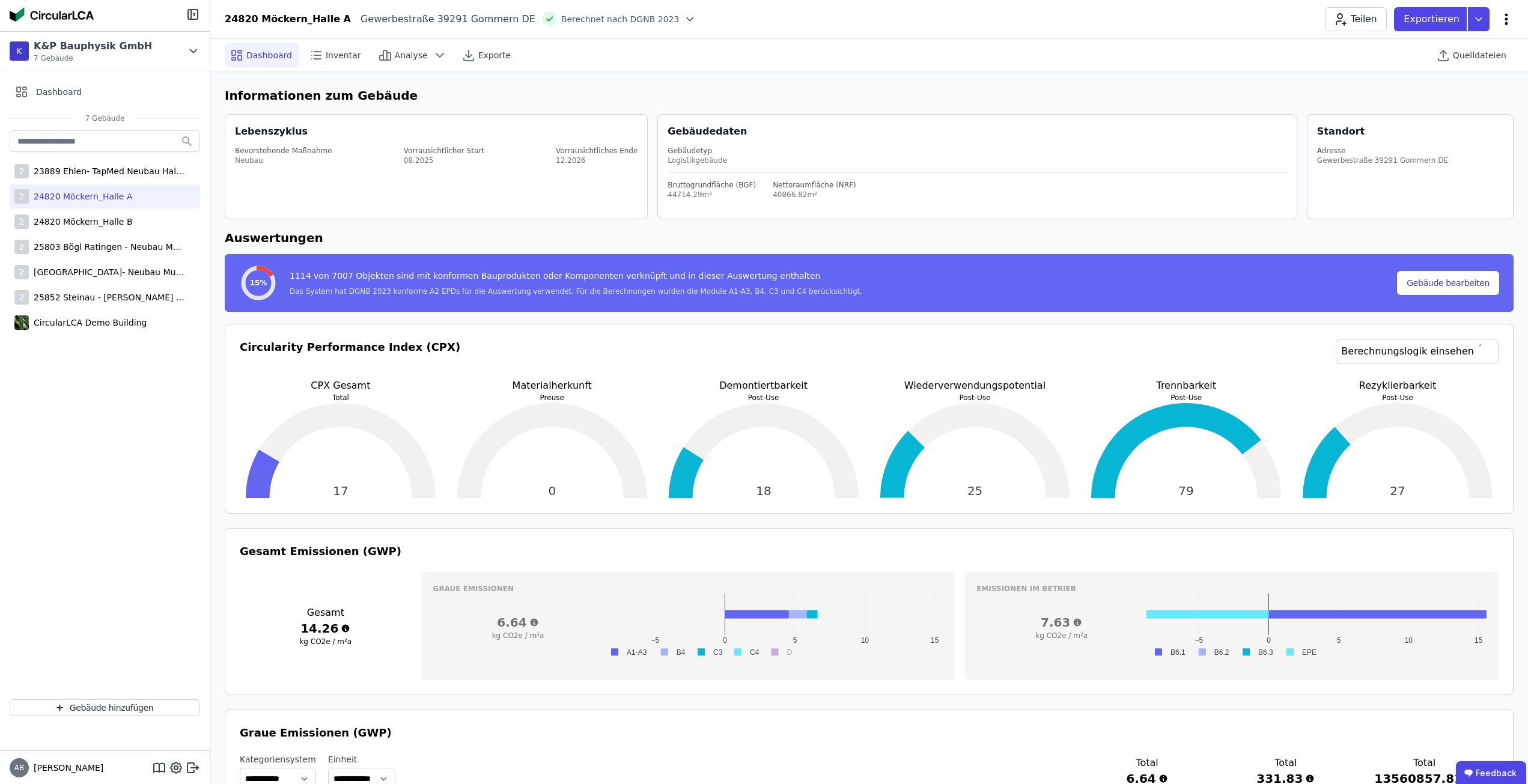
click at [1504, 24] on icon at bounding box center [1506, 19] width 15 height 15
click at [140, 622] on div "2 23889 Ehlen- TapMed Neubau Halle 2 2 24820 Möckern_Halle A 2 24820 Möckern_Ha…" at bounding box center [104, 409] width 210 height 561
click at [174, 761] on icon at bounding box center [176, 767] width 15 height 15
select select "*"
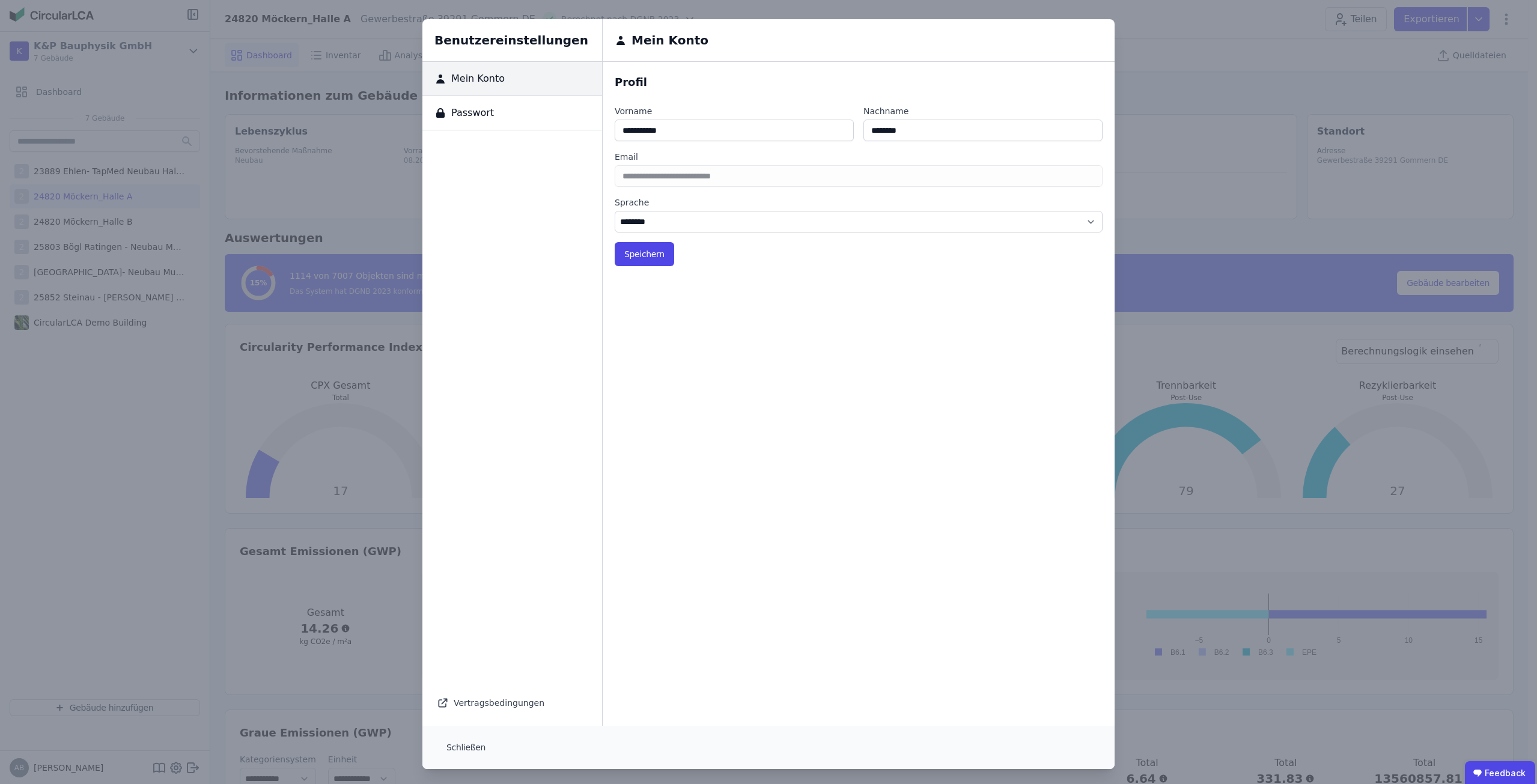
click at [497, 112] on div "Passwort" at bounding box center [513, 113] width 180 height 35
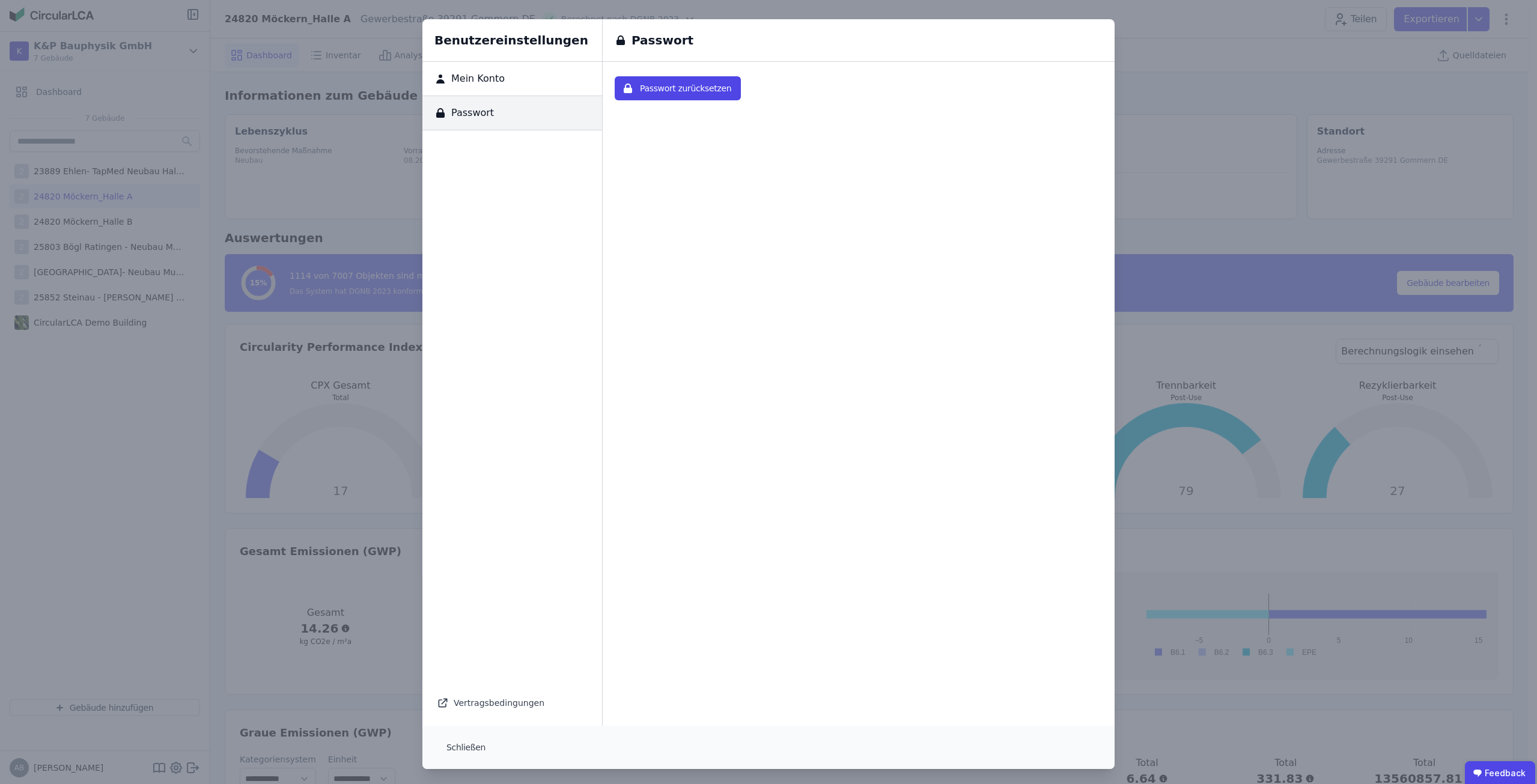
click at [498, 73] on div "Mein Konto" at bounding box center [513, 79] width 180 height 35
select select "*"
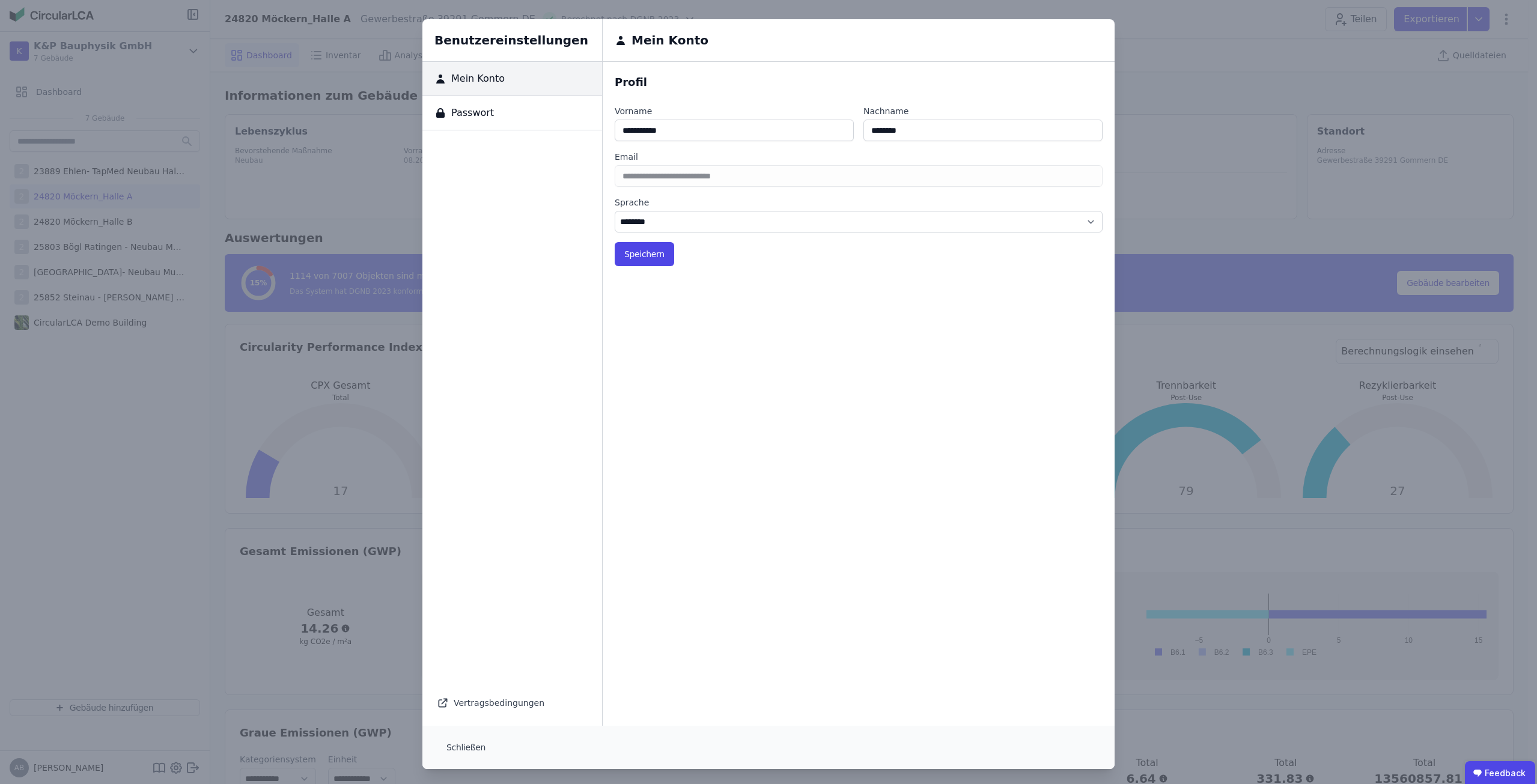
click at [1198, 103] on div "Benutzereinstellungen Mein Konto Passwort Vertragsbedingungen Mein Konto Profil…" at bounding box center [768, 394] width 1537 height 788
click at [468, 749] on button "Schließen" at bounding box center [466, 747] width 58 height 24
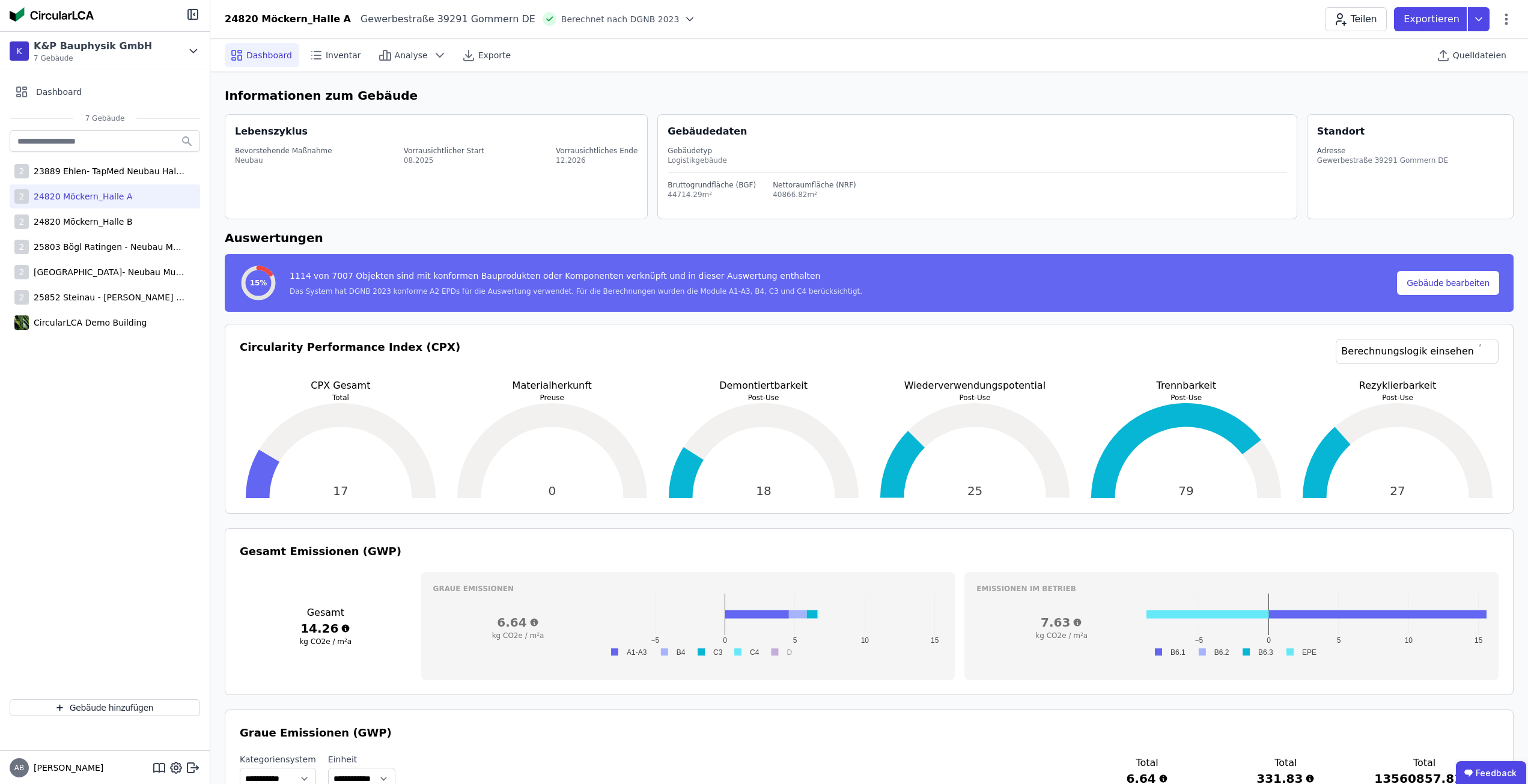
click at [1513, 26] on div "24820 Möckern_Halle A Gewerbestraße 39291 Gommern DE Berechnet nach DGNB 2023 T…" at bounding box center [869, 19] width 1318 height 24
click at [1509, 23] on icon at bounding box center [1506, 19] width 15 height 15
click at [146, 169] on div "23889 Ehlen- TapMed Neubau Halle 2" at bounding box center [107, 171] width 156 height 12
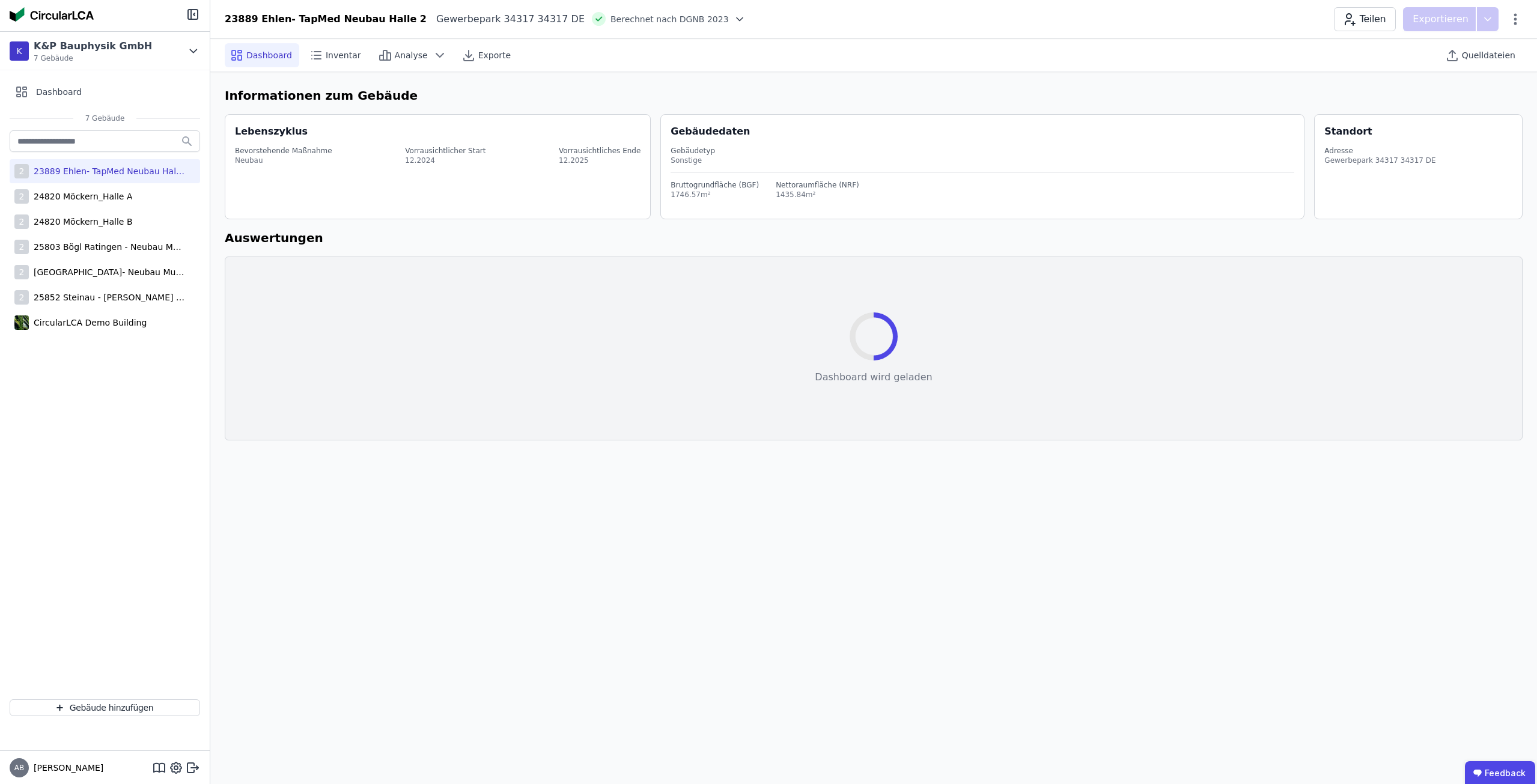
select select "*"
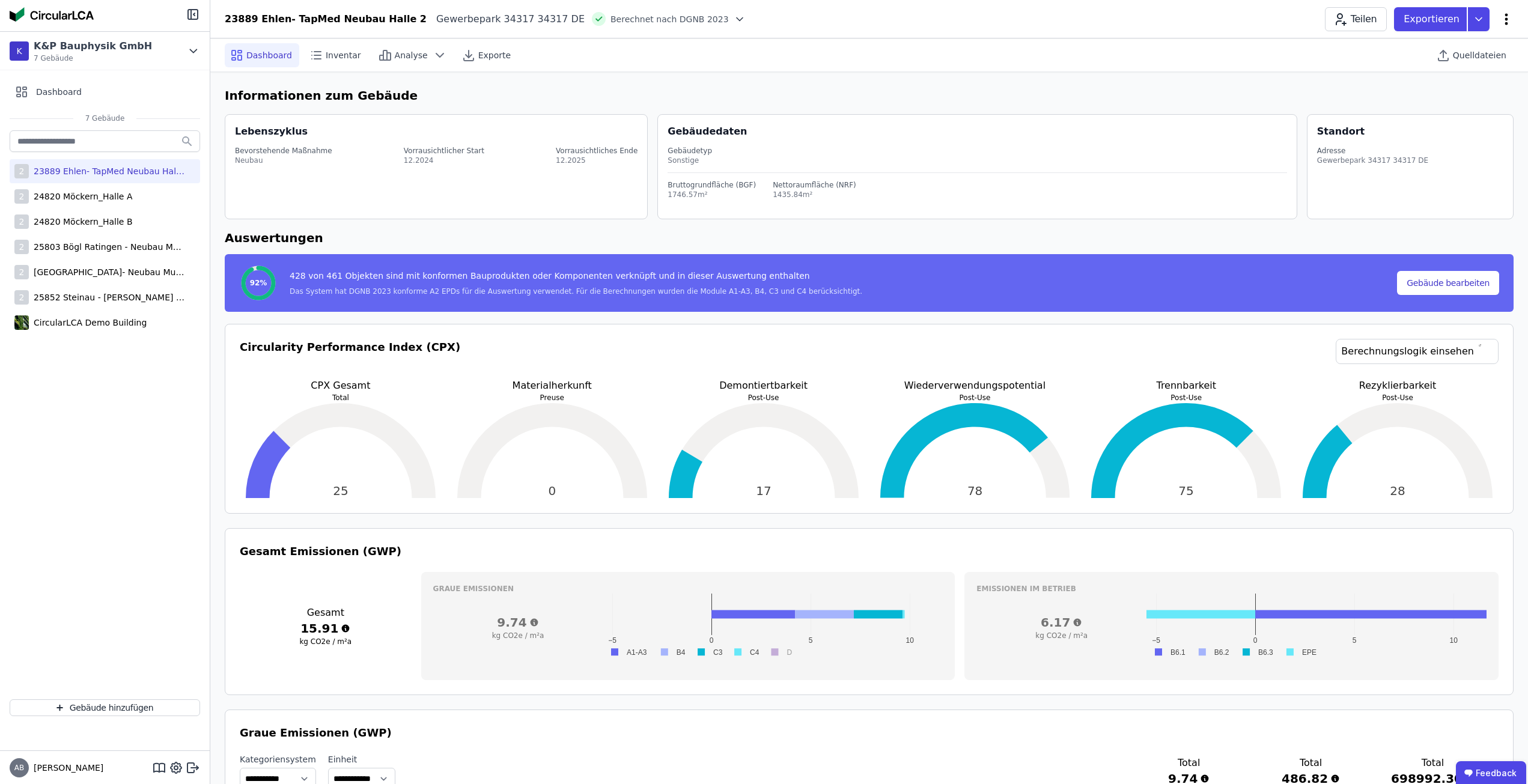
click at [1505, 17] on icon at bounding box center [1506, 19] width 15 height 15
click at [1011, 51] on div "Dashboard Inventar Analyse Exporte Quelldateien" at bounding box center [869, 55] width 1289 height 33
click at [196, 767] on icon at bounding box center [194, 767] width 7 height 2
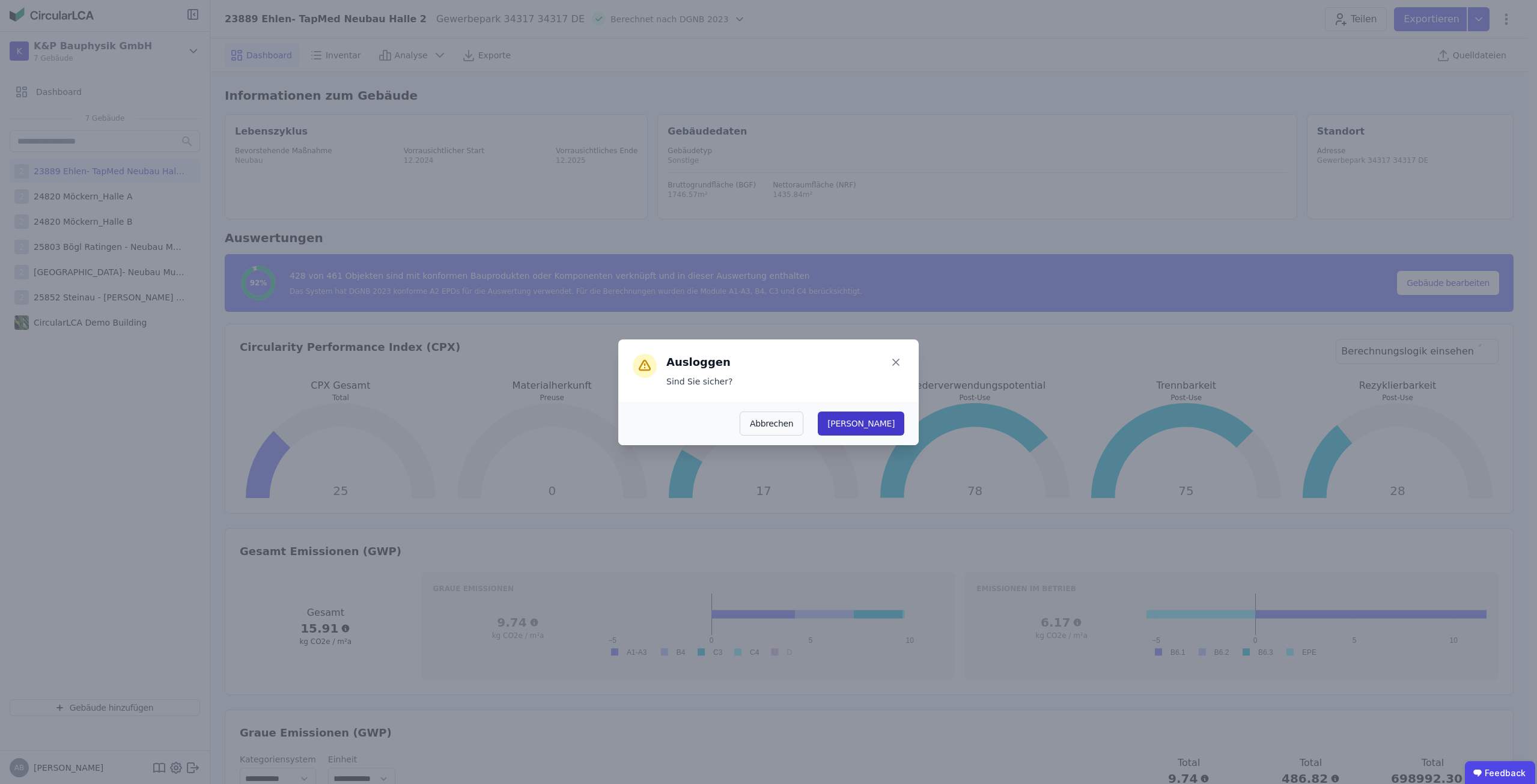
click at [902, 421] on button "[PERSON_NAME]" at bounding box center [860, 423] width 86 height 24
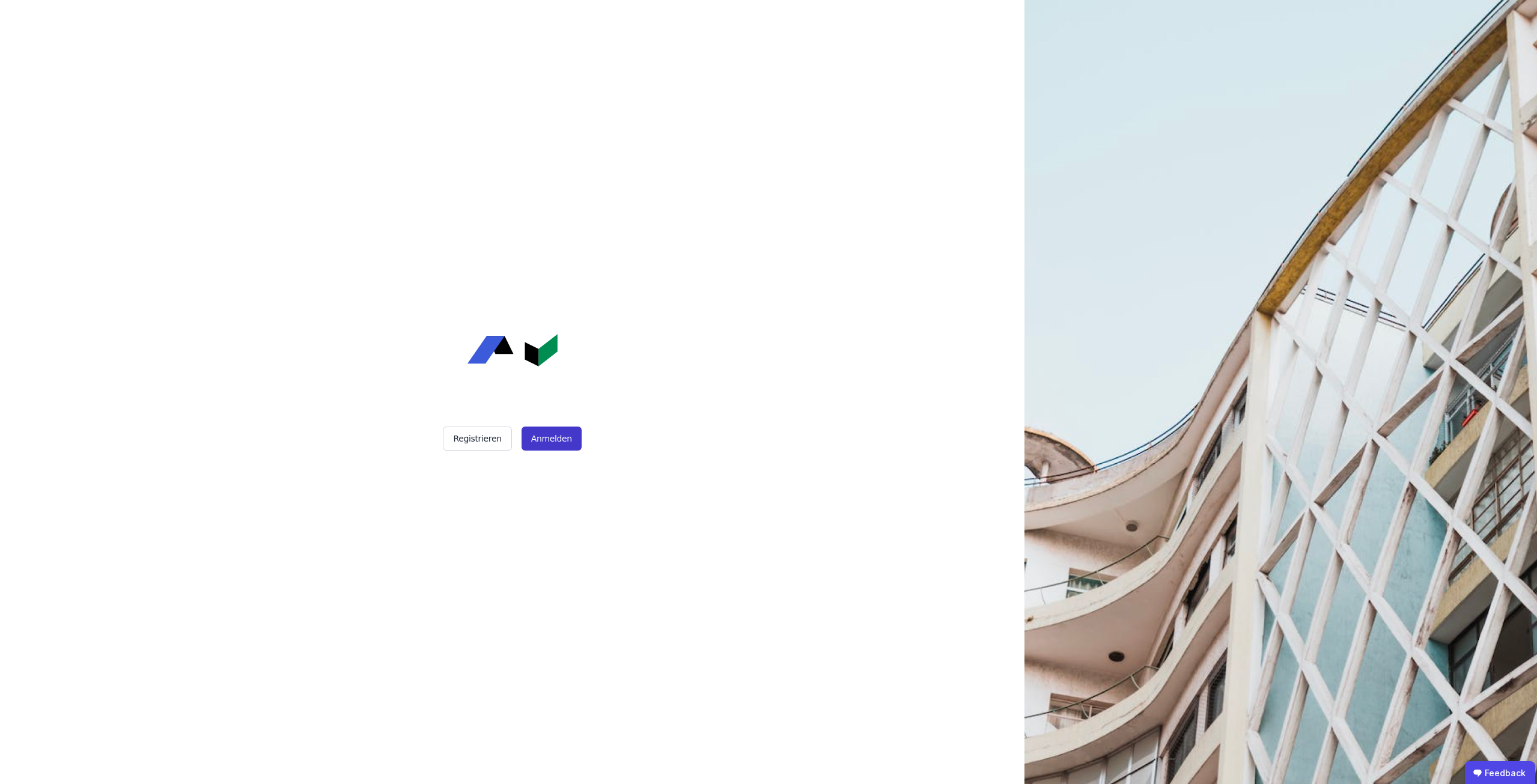
click at [531, 433] on button "Anmelden" at bounding box center [551, 438] width 60 height 24
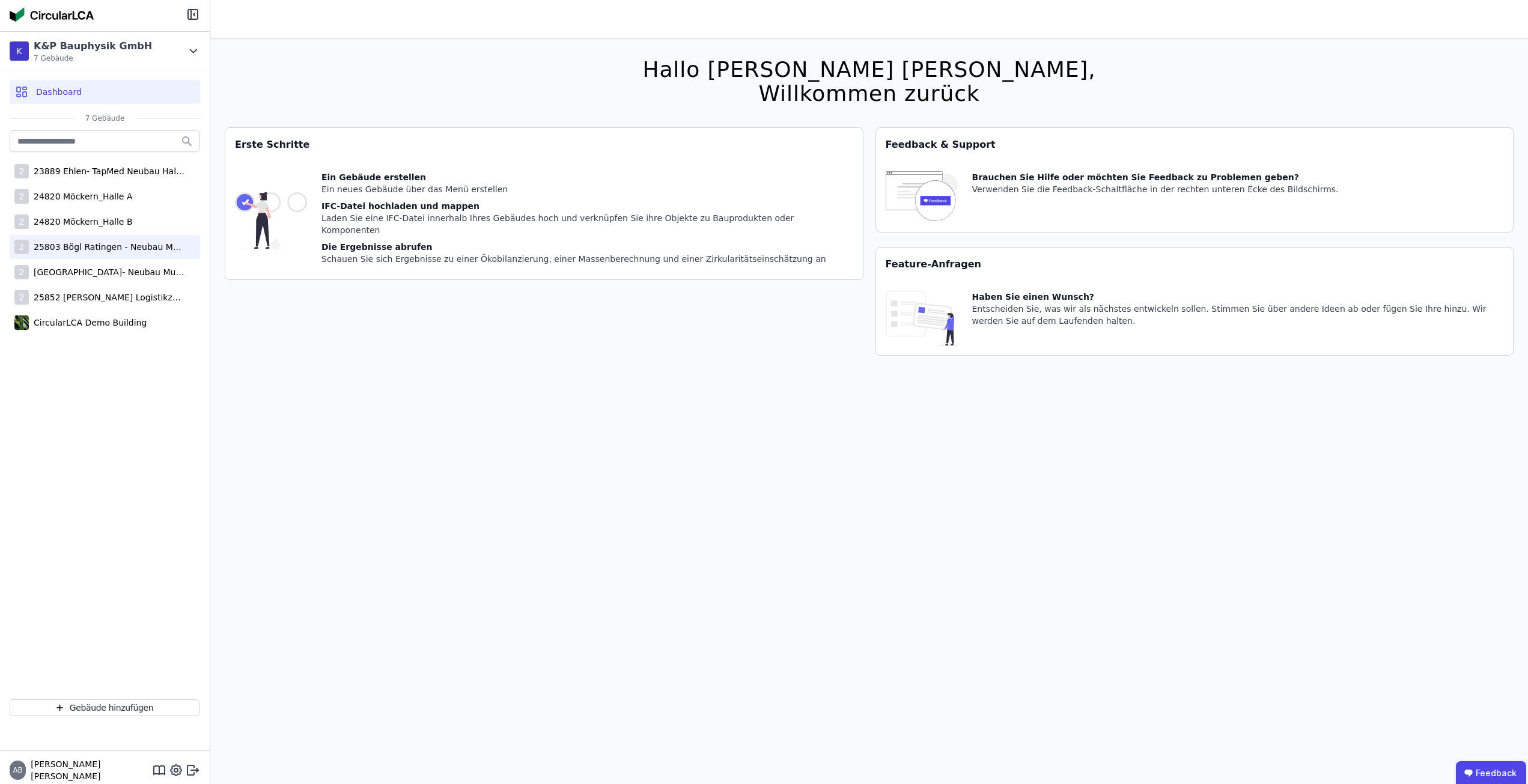
click at [121, 255] on div "2 25803 Bögl Ratingen - Neubau Multi-User Center" at bounding box center [104, 247] width 190 height 24
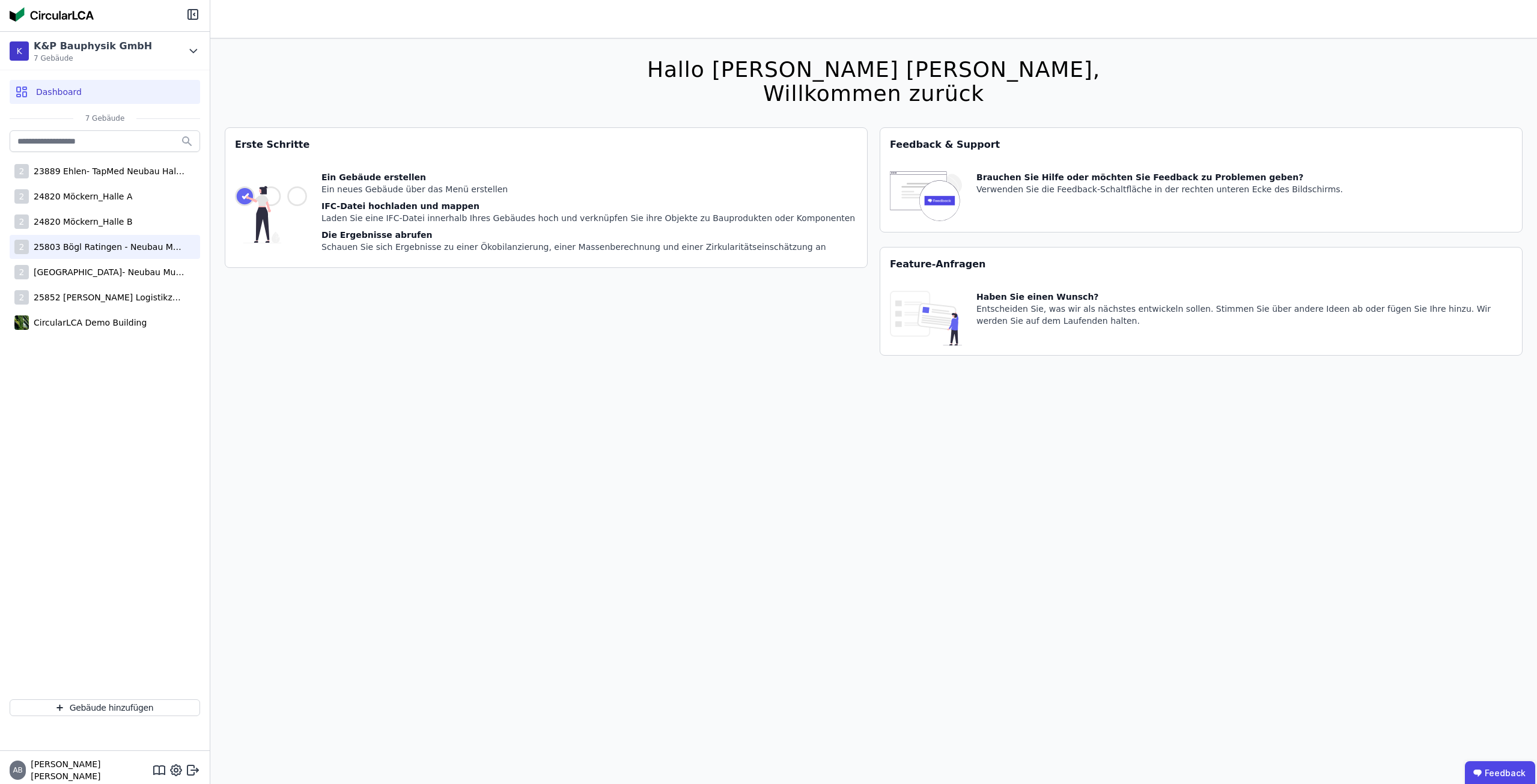
select select "*"
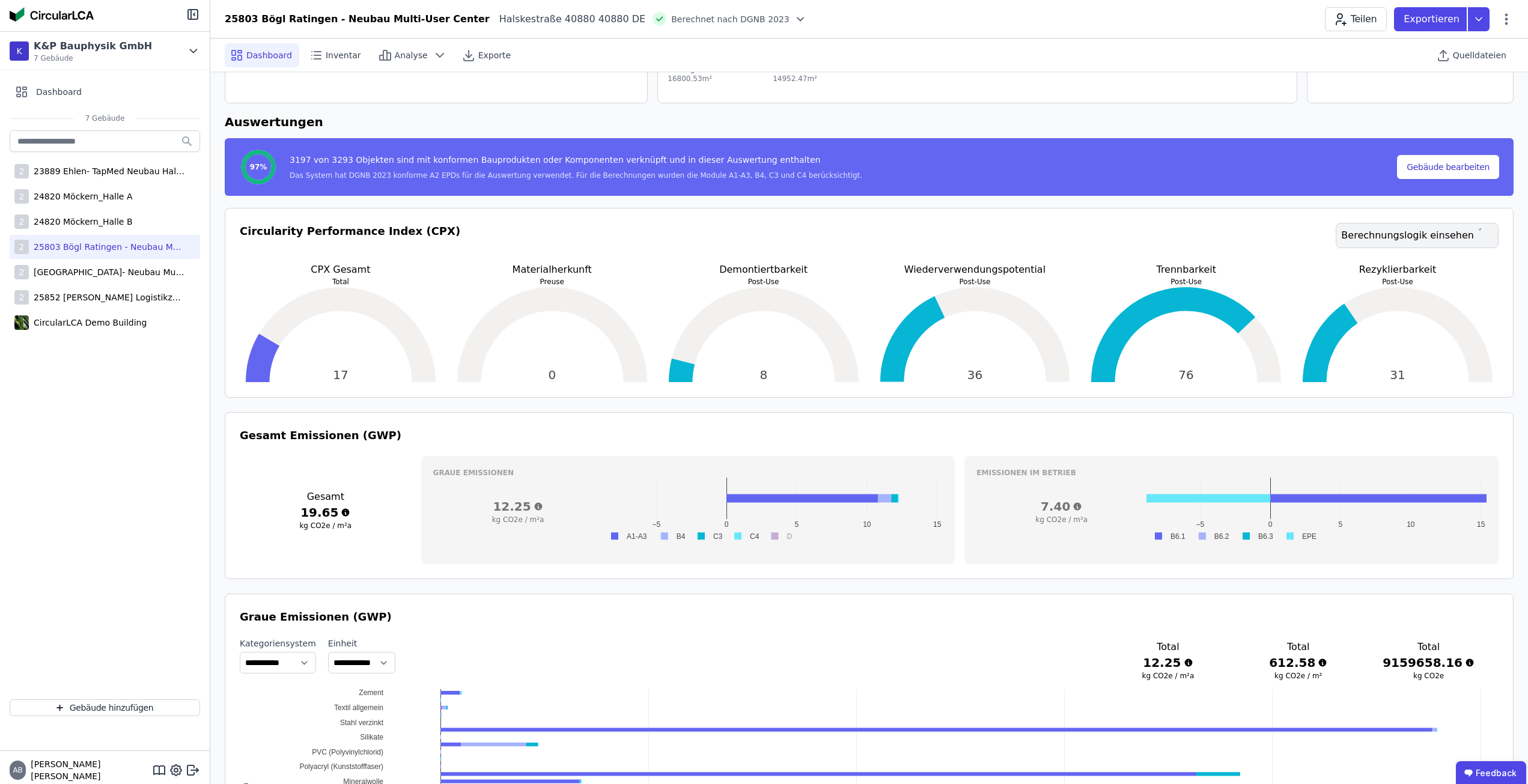
scroll to position [120, 0]
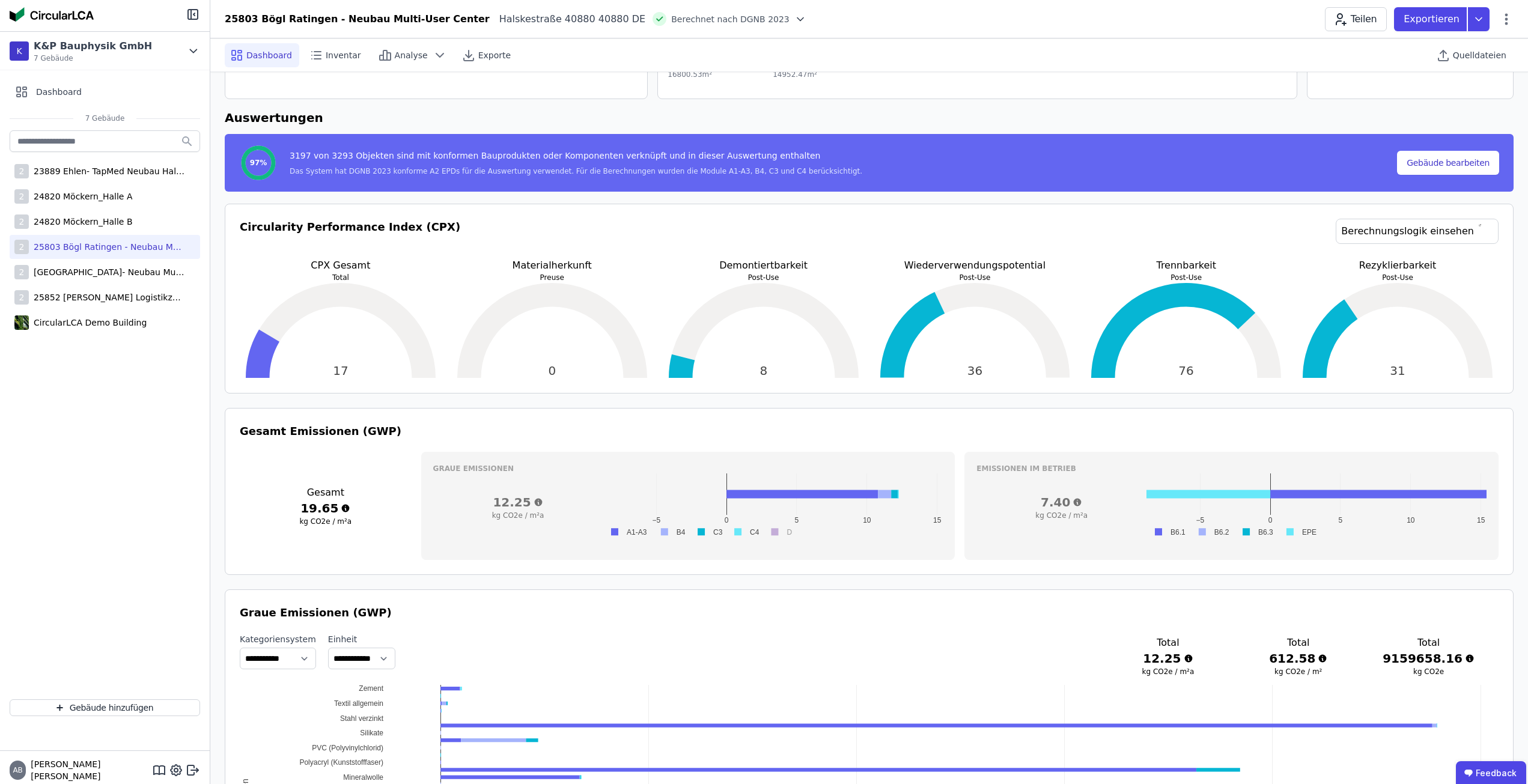
click at [527, 635] on div "**********" at bounding box center [869, 656] width 1259 height 46
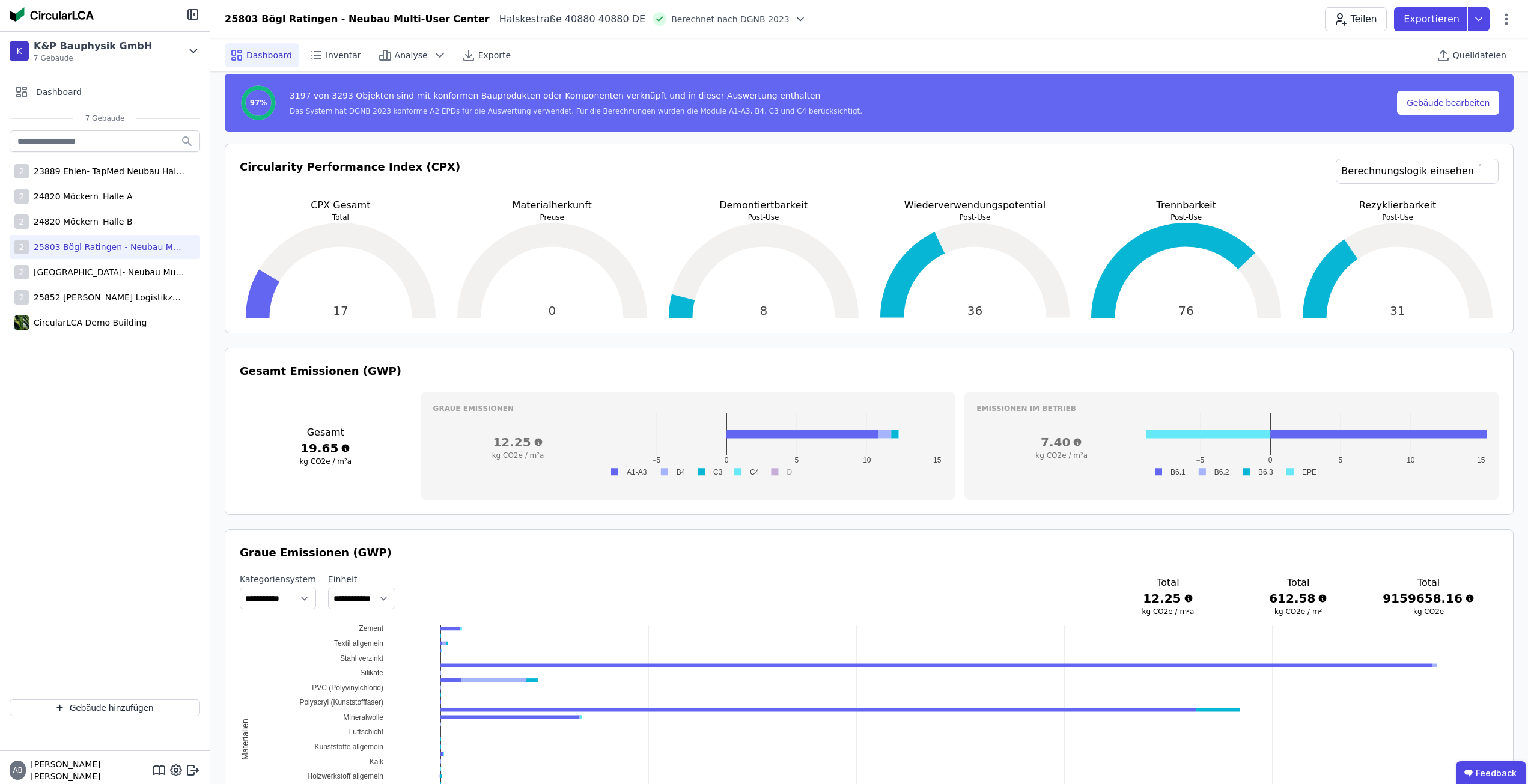
scroll to position [240, 0]
